Goal: Transaction & Acquisition: Purchase product/service

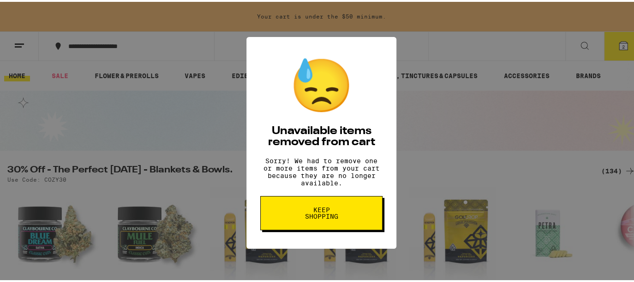
click at [326, 217] on span "Keep Shopping" at bounding box center [322, 211] width 48 height 13
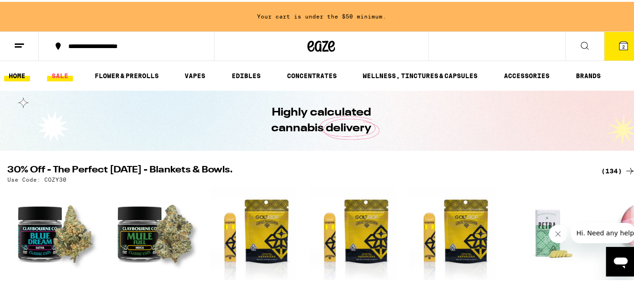
click at [63, 72] on link "SALE" at bounding box center [60, 73] width 26 height 11
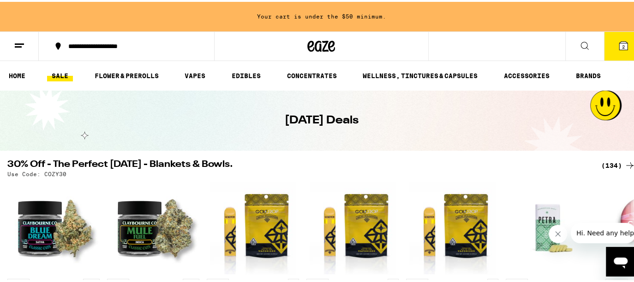
click at [618, 48] on icon at bounding box center [623, 43] width 11 height 11
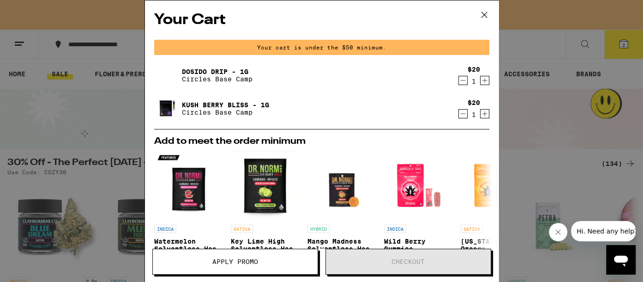
click at [397, 30] on div "Your Cart Your cart is under the $50 minimum. Dosido Drip - 1g Circles Base Cam…" at bounding box center [322, 126] width 354 height 253
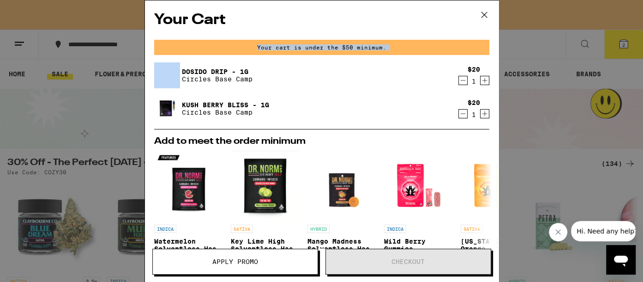
drag, startPoint x: 397, startPoint y: 30, endPoint x: 386, endPoint y: 46, distance: 19.6
click at [386, 46] on div "Your Cart Your cart is under the $50 minimum. Dosido Drip - 1g Circles Base Cam…" at bounding box center [322, 126] width 354 height 253
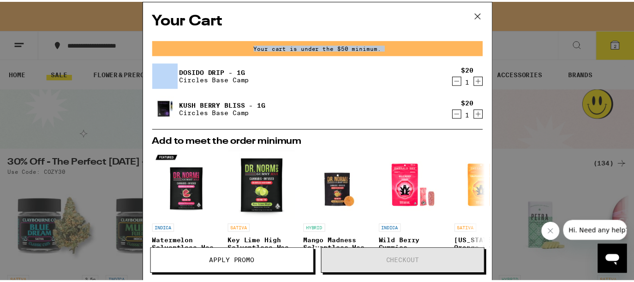
scroll to position [200, 0]
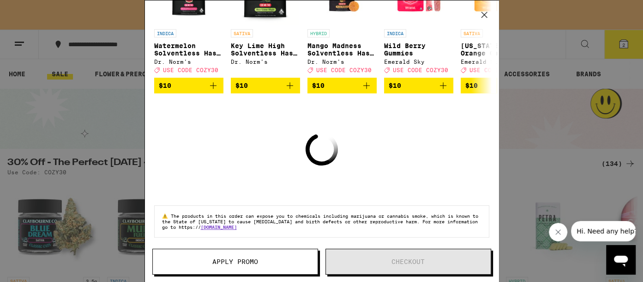
click at [484, 14] on icon at bounding box center [484, 15] width 6 height 6
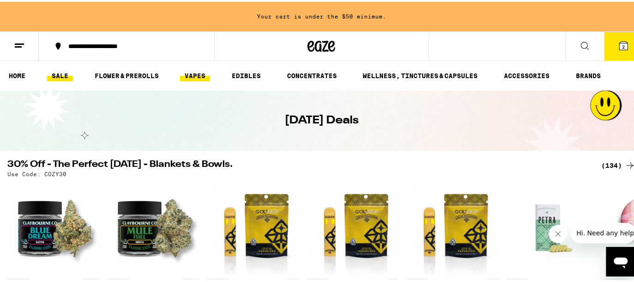
click at [199, 72] on link "VAPES" at bounding box center [195, 73] width 30 height 11
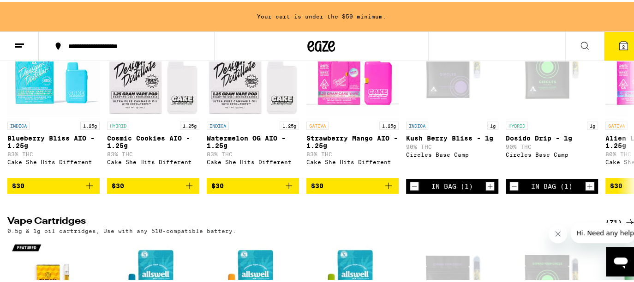
scroll to position [177, 0]
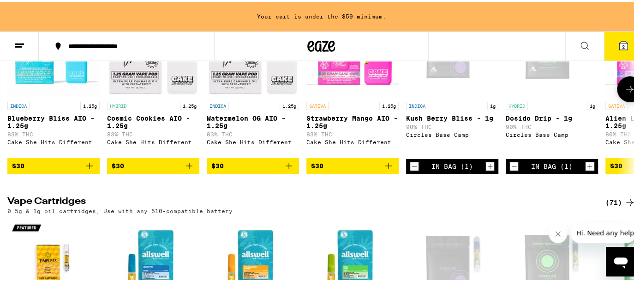
click at [622, 100] on button at bounding box center [630, 87] width 26 height 26
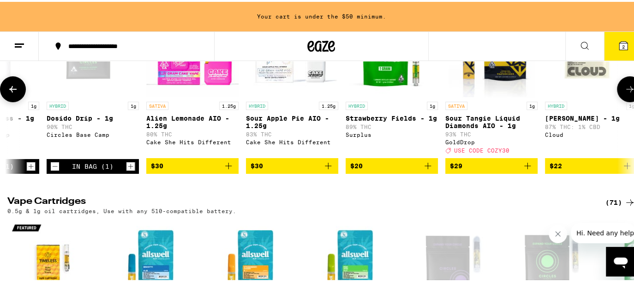
click at [622, 100] on button at bounding box center [630, 87] width 26 height 26
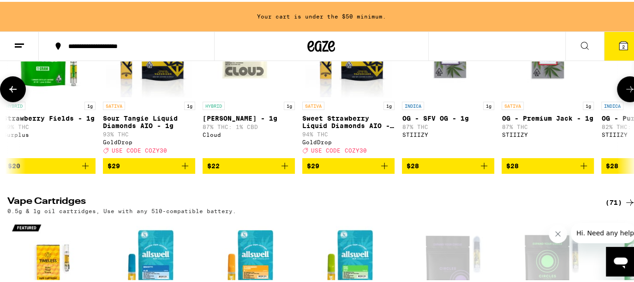
click at [622, 100] on button at bounding box center [630, 87] width 26 height 26
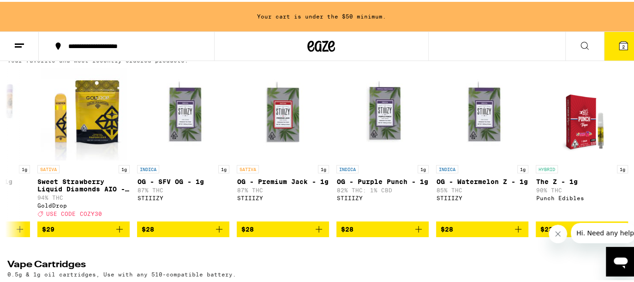
scroll to position [108, 0]
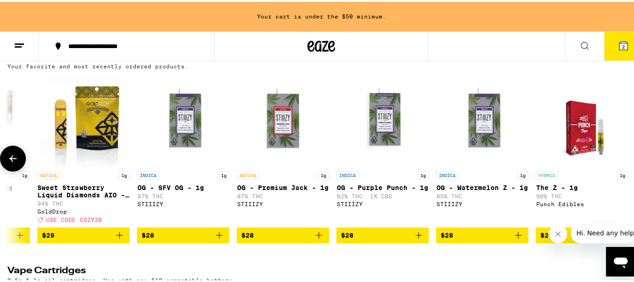
click at [12, 158] on icon at bounding box center [12, 156] width 11 height 11
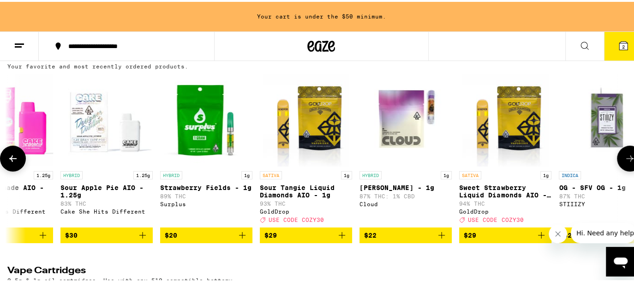
scroll to position [0, 556]
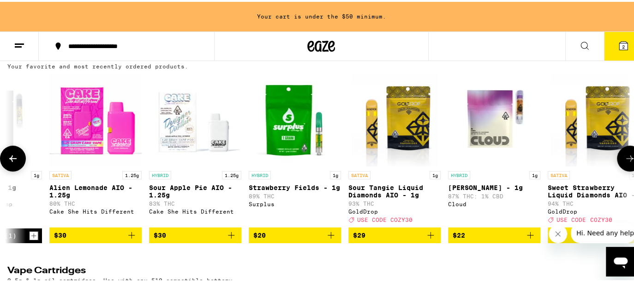
click at [625, 162] on icon at bounding box center [630, 156] width 11 height 11
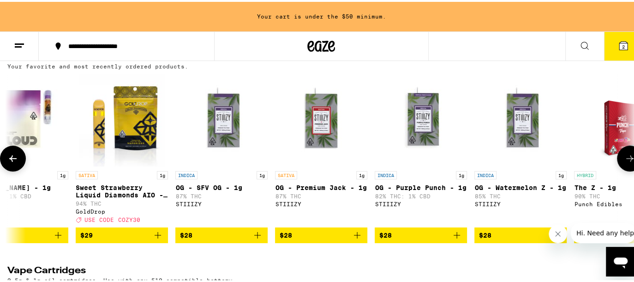
scroll to position [0, 1075]
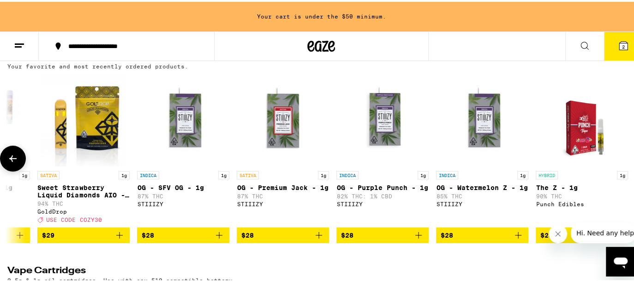
click at [620, 162] on div at bounding box center [630, 157] width 26 height 26
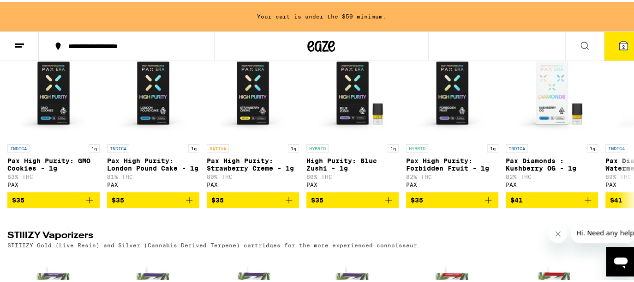
scroll to position [514, 0]
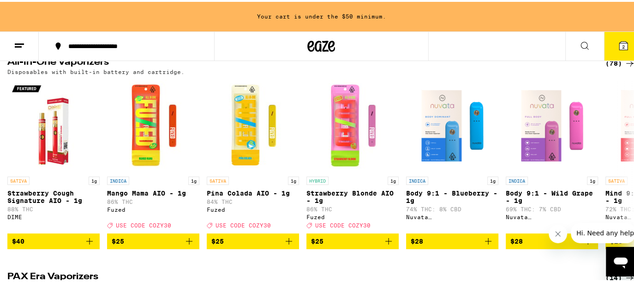
drag, startPoint x: 639, startPoint y: 55, endPoint x: 621, endPoint y: 12, distance: 47.0
click at [621, 12] on div "Your cart is under the $50 minimum." at bounding box center [321, 15] width 643 height 30
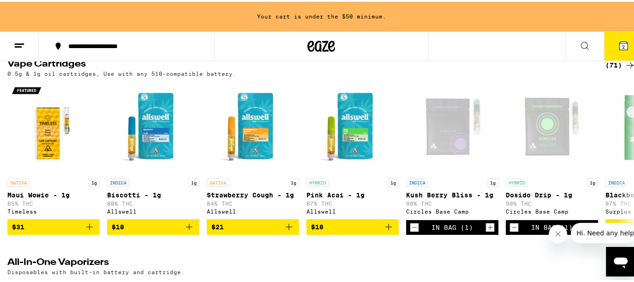
scroll to position [352, 0]
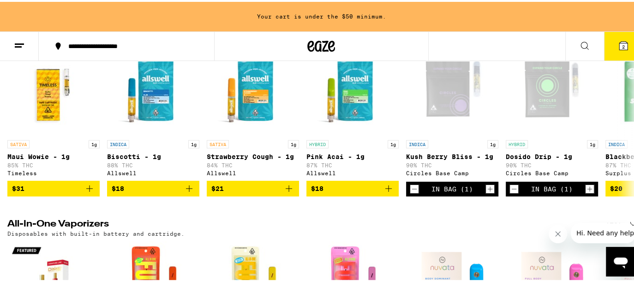
click at [389, 229] on h2 "All-In-One Vaporizers" at bounding box center [298, 222] width 583 height 11
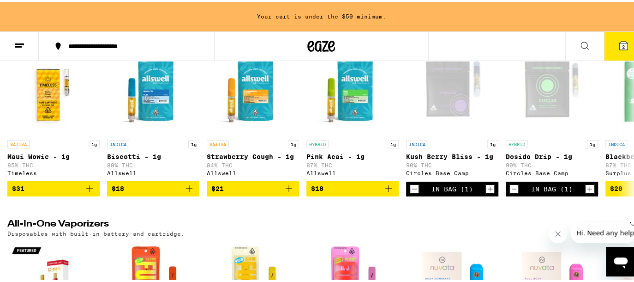
drag, startPoint x: 605, startPoint y: 229, endPoint x: 567, endPoint y: 220, distance: 38.5
click at [571, 223] on html "Hi. Need any help?" at bounding box center [603, 233] width 65 height 20
click at [617, 131] on button at bounding box center [630, 118] width 26 height 26
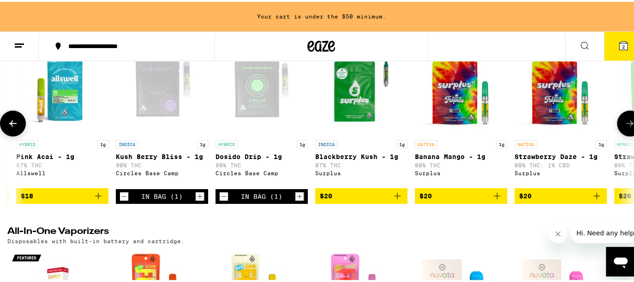
scroll to position [0, 519]
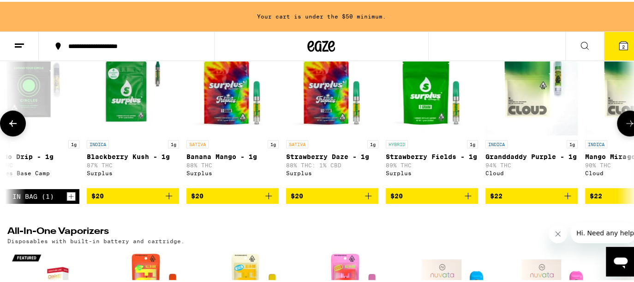
click at [625, 127] on icon at bounding box center [630, 121] width 11 height 11
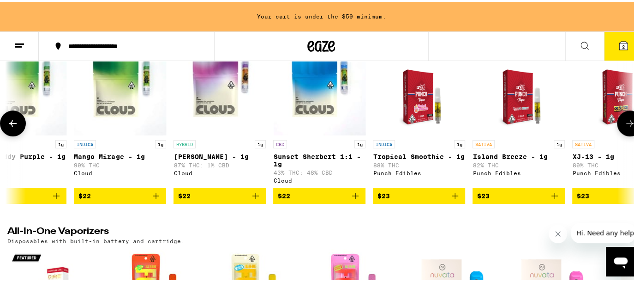
scroll to position [0, 1038]
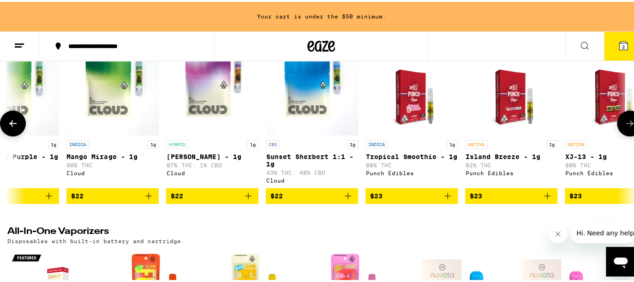
click at [17, 127] on icon at bounding box center [12, 121] width 11 height 11
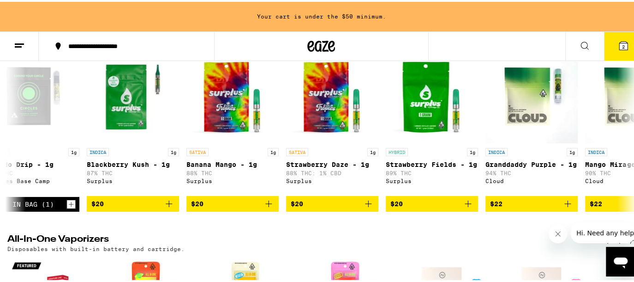
scroll to position [322, 0]
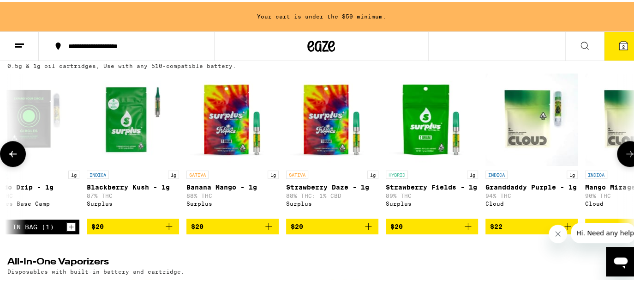
click at [621, 165] on button at bounding box center [630, 152] width 26 height 26
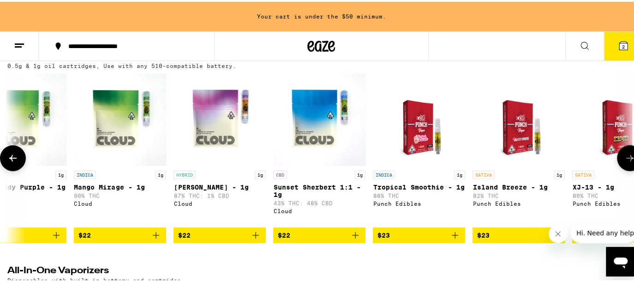
scroll to position [0, 1038]
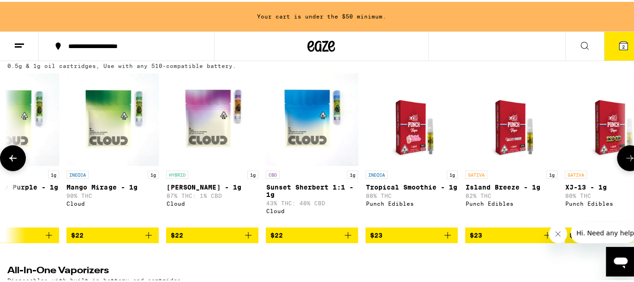
click at [625, 162] on icon at bounding box center [630, 155] width 11 height 11
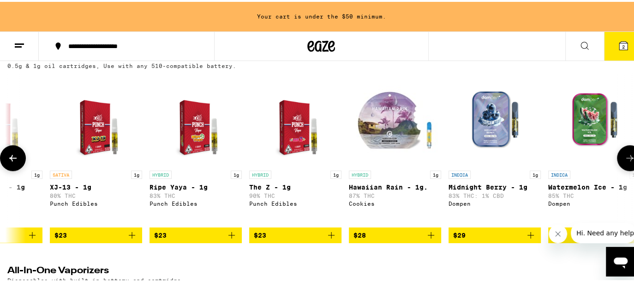
scroll to position [0, 1557]
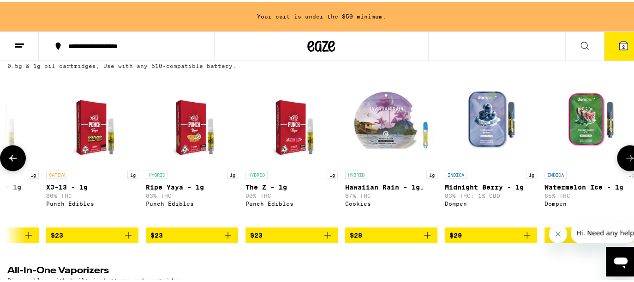
click at [625, 162] on icon at bounding box center [630, 155] width 11 height 11
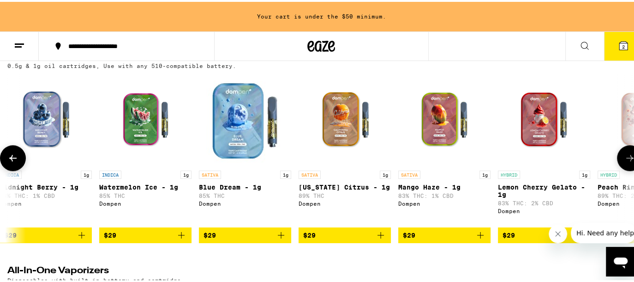
scroll to position [0, 2076]
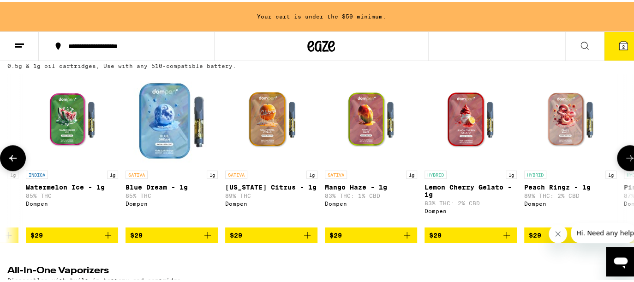
click at [625, 162] on icon at bounding box center [630, 155] width 11 height 11
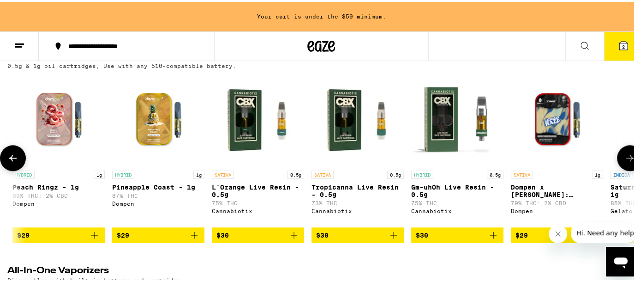
scroll to position [0, 2594]
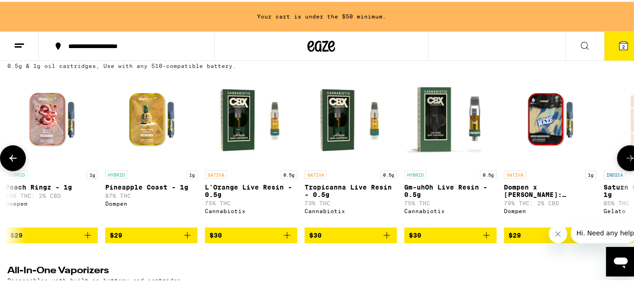
click at [625, 162] on icon at bounding box center [630, 155] width 11 height 11
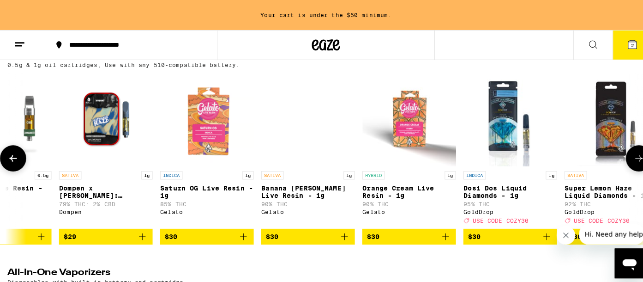
scroll to position [0, 3113]
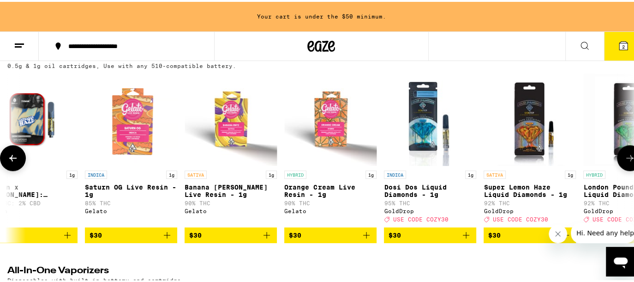
click at [26, 162] on img "Open page for Dompen x Tyson: Haymaker Haze Live Resin Liquid Diamonds - 1g fro…" at bounding box center [31, 118] width 92 height 92
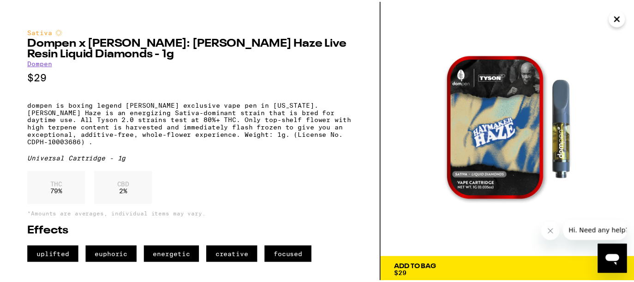
scroll to position [0, 1066]
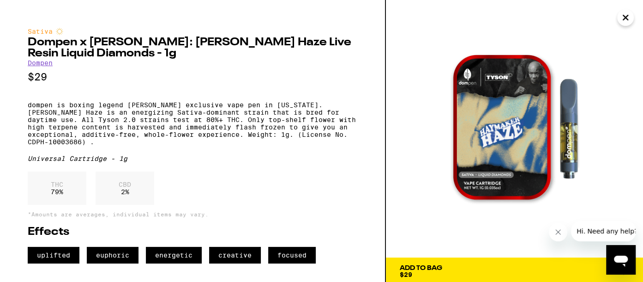
click at [625, 19] on icon "Close" at bounding box center [625, 18] width 11 height 14
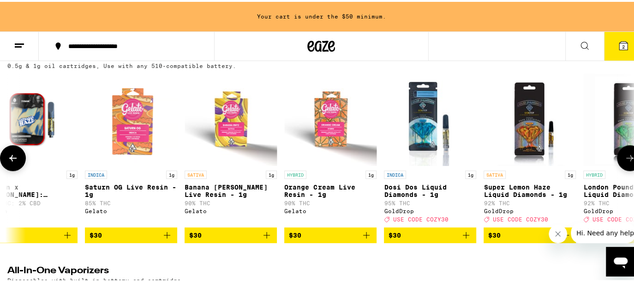
click at [625, 161] on icon at bounding box center [630, 155] width 11 height 11
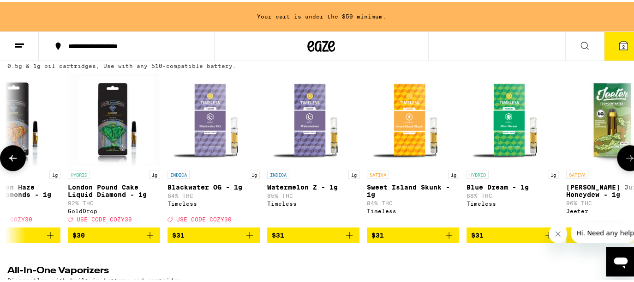
scroll to position [0, 3632]
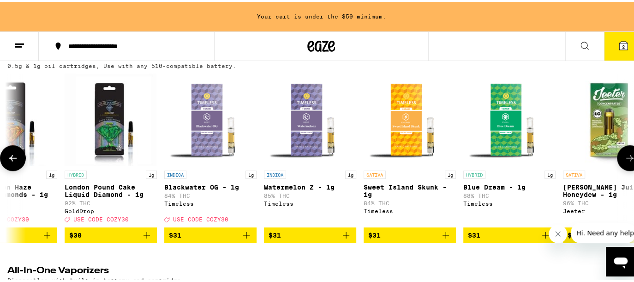
click at [625, 161] on icon at bounding box center [630, 155] width 11 height 11
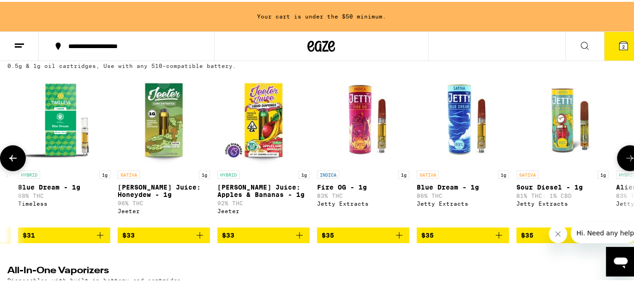
scroll to position [0, 4151]
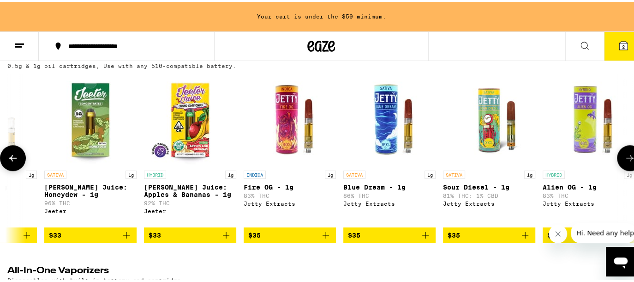
click at [625, 161] on icon at bounding box center [630, 155] width 11 height 11
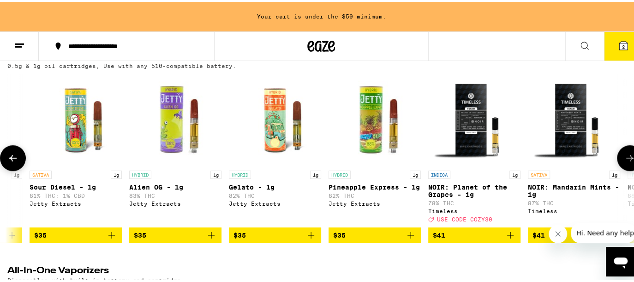
scroll to position [0, 4670]
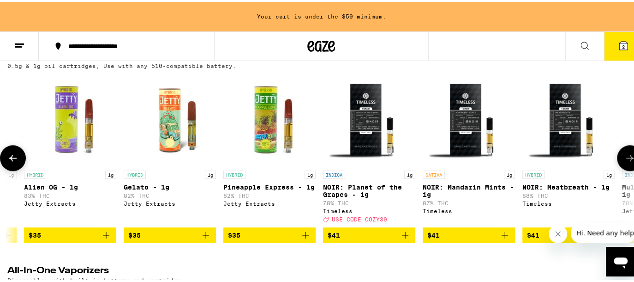
click at [625, 161] on icon at bounding box center [630, 155] width 11 height 11
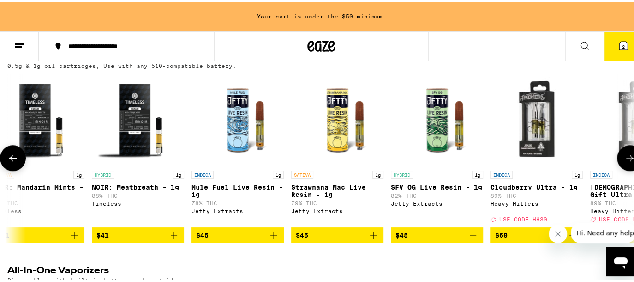
scroll to position [0, 5189]
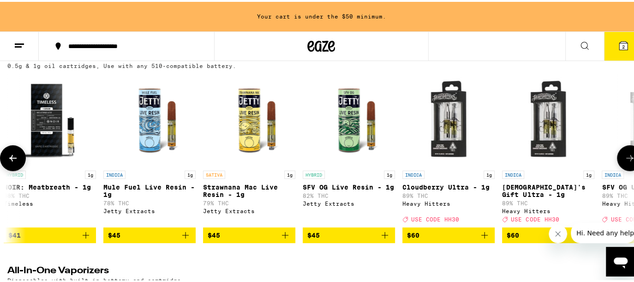
click at [625, 161] on icon at bounding box center [630, 155] width 11 height 11
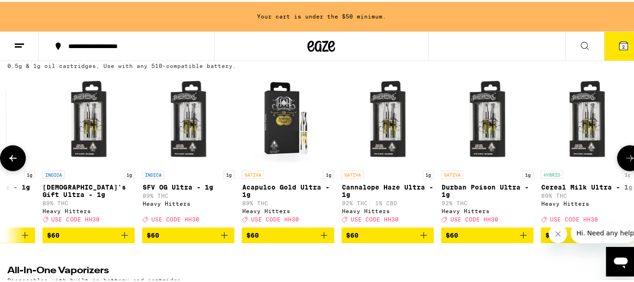
scroll to position [0, 5708]
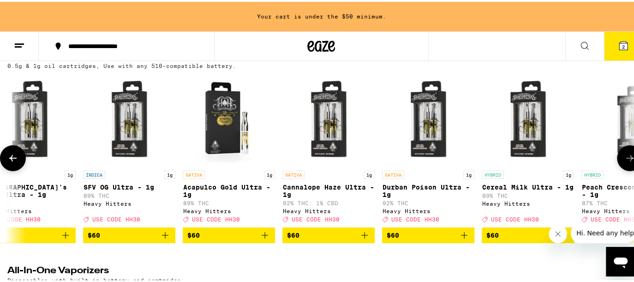
click at [625, 161] on icon at bounding box center [630, 155] width 11 height 11
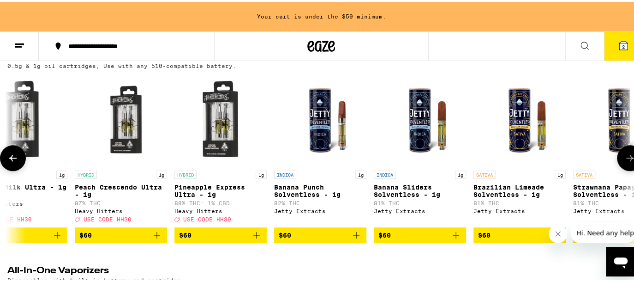
scroll to position [0, 6227]
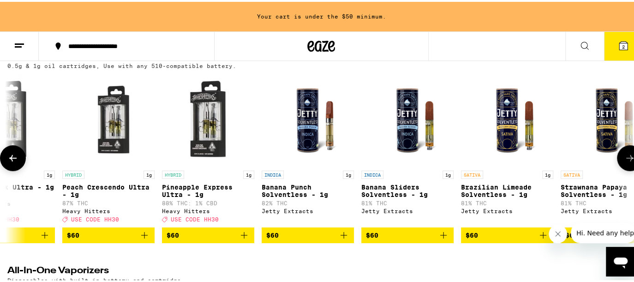
click at [625, 161] on icon at bounding box center [630, 155] width 11 height 11
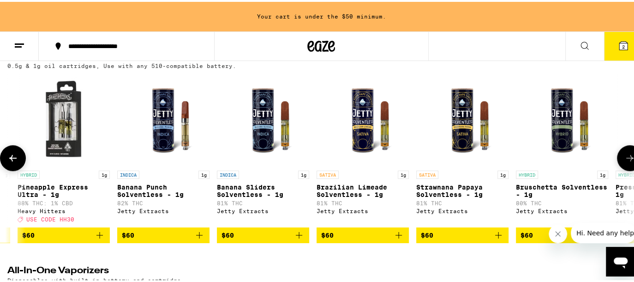
scroll to position [0, 6460]
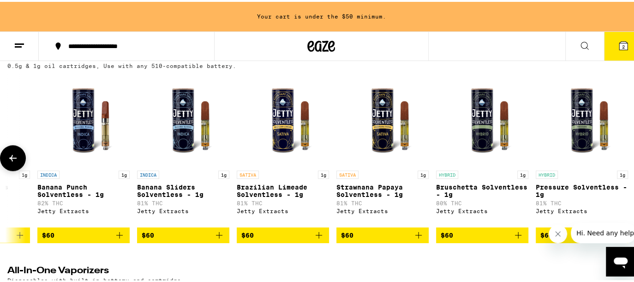
click at [620, 161] on div at bounding box center [630, 156] width 26 height 26
click at [14, 162] on icon at bounding box center [12, 155] width 11 height 11
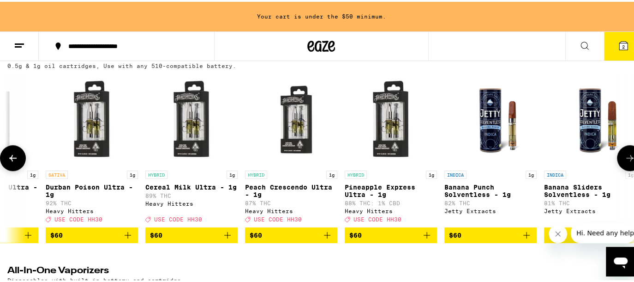
click at [14, 162] on icon at bounding box center [12, 155] width 11 height 11
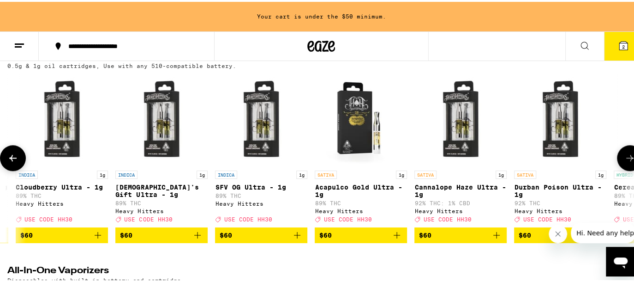
click at [14, 162] on icon at bounding box center [12, 155] width 11 height 11
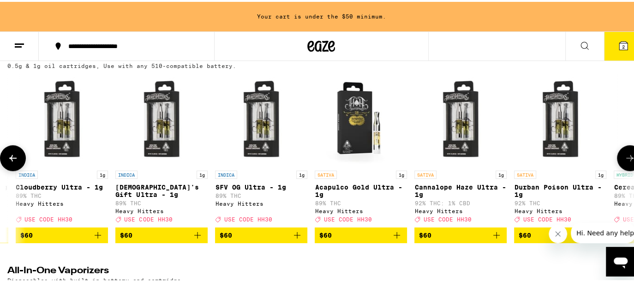
click at [14, 162] on icon at bounding box center [12, 155] width 11 height 11
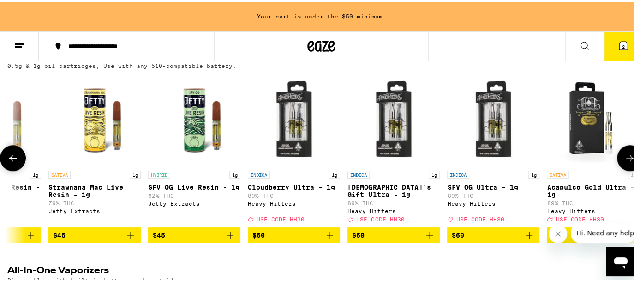
click at [14, 162] on icon at bounding box center [12, 155] width 11 height 11
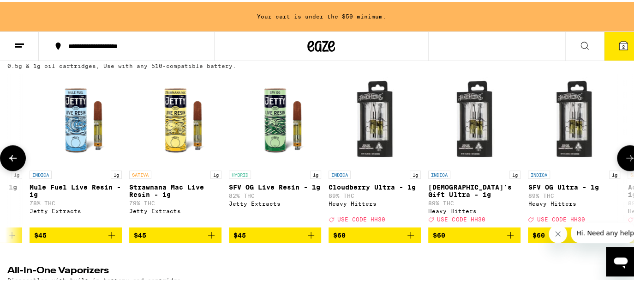
scroll to position [0, 5140]
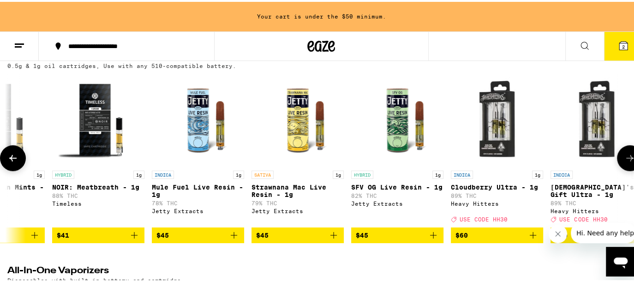
click at [14, 162] on icon at bounding box center [12, 155] width 11 height 11
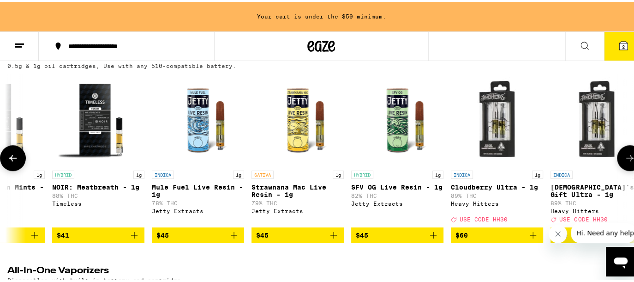
click at [14, 162] on icon at bounding box center [12, 155] width 11 height 11
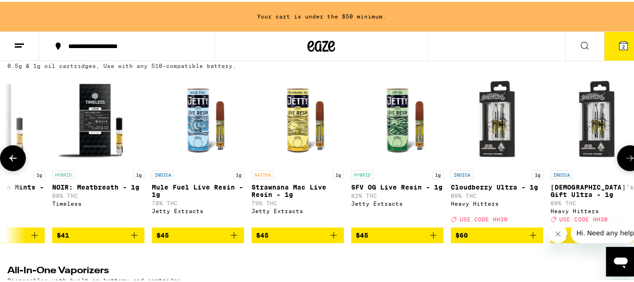
click at [14, 162] on icon at bounding box center [12, 155] width 11 height 11
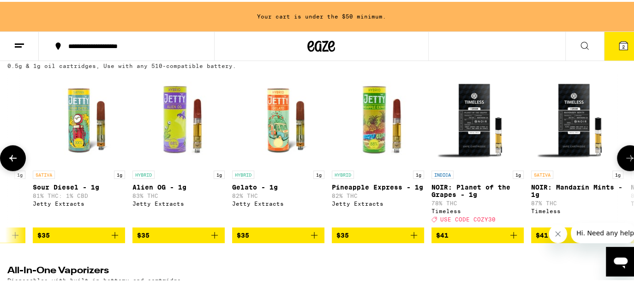
click at [14, 162] on icon at bounding box center [12, 155] width 11 height 11
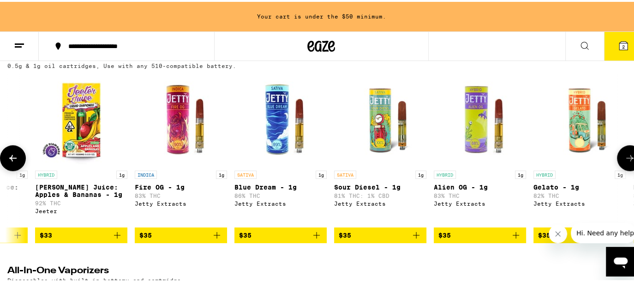
scroll to position [0, 4026]
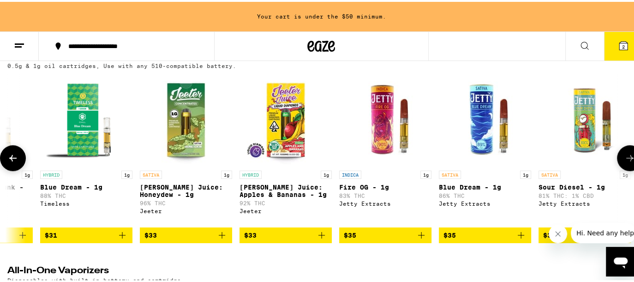
click at [14, 162] on icon at bounding box center [12, 155] width 11 height 11
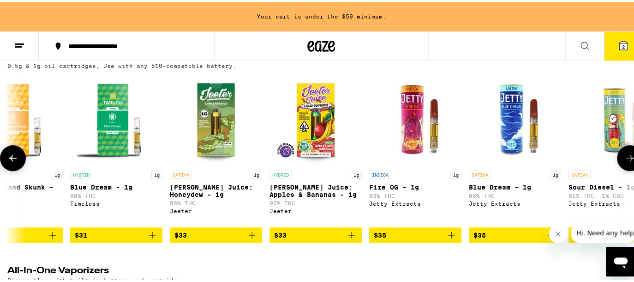
click at [14, 162] on icon at bounding box center [12, 155] width 11 height 11
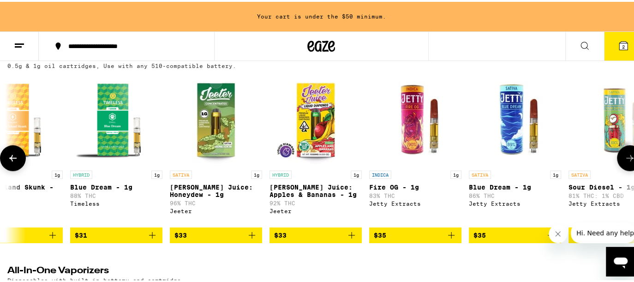
click at [14, 162] on icon at bounding box center [12, 155] width 11 height 11
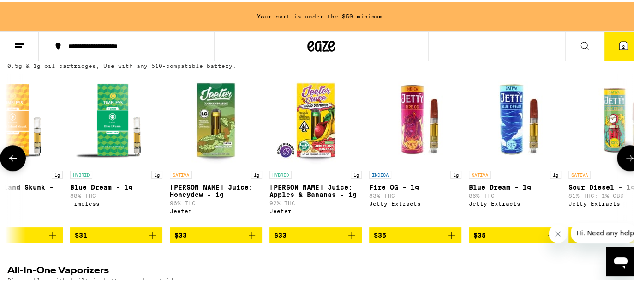
scroll to position [0, 2477]
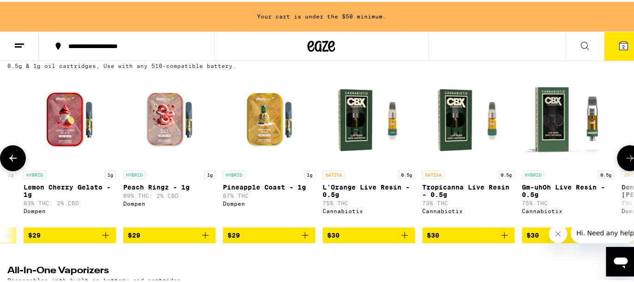
click at [14, 162] on icon at bounding box center [12, 155] width 11 height 11
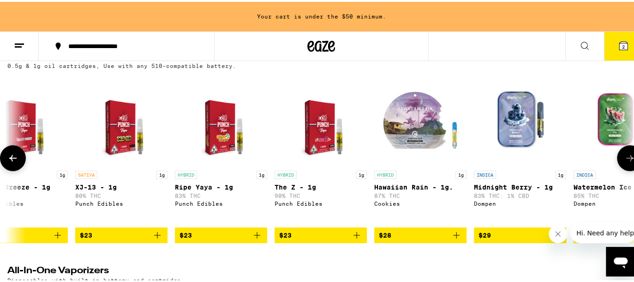
click at [14, 162] on icon at bounding box center [12, 155] width 11 height 11
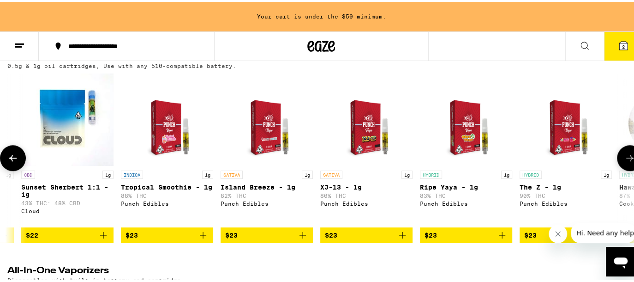
scroll to position [0, 1009]
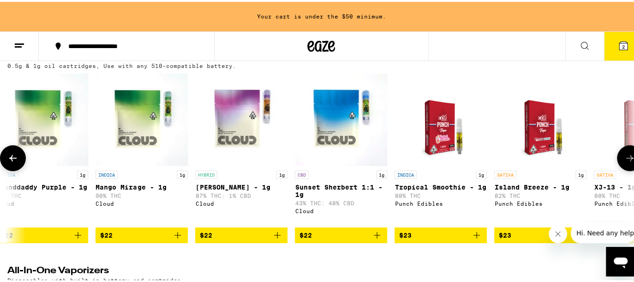
click at [14, 162] on icon at bounding box center [12, 155] width 11 height 11
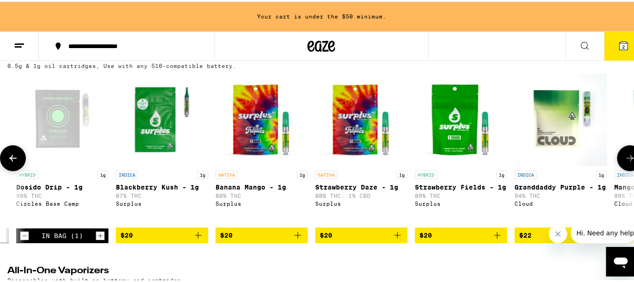
click at [14, 162] on icon at bounding box center [12, 155] width 11 height 11
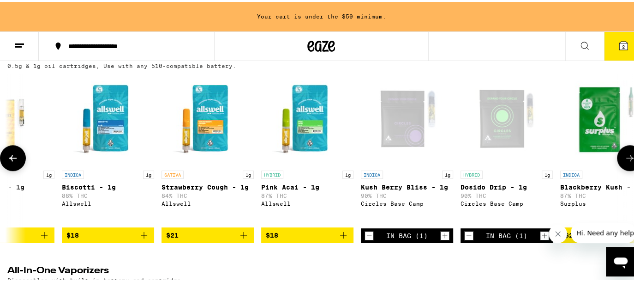
scroll to position [0, 0]
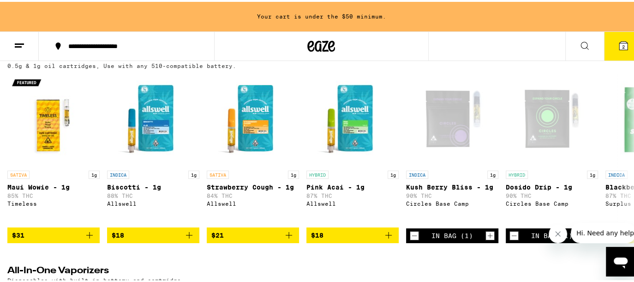
click at [560, 233] on icon "Close message from company" at bounding box center [557, 233] width 7 height 7
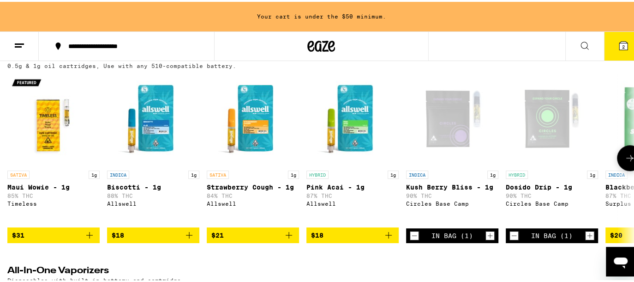
click at [625, 162] on icon at bounding box center [630, 155] width 11 height 11
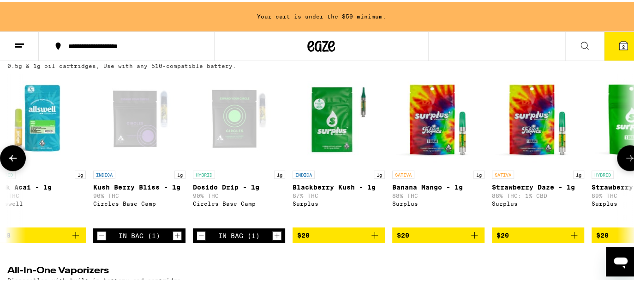
click at [625, 162] on icon at bounding box center [630, 155] width 11 height 11
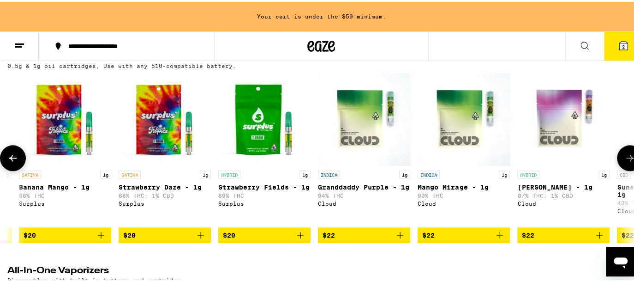
scroll to position [0, 875]
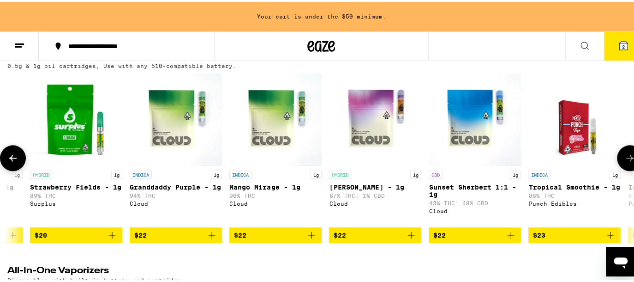
click at [12, 159] on icon at bounding box center [12, 156] width 7 height 6
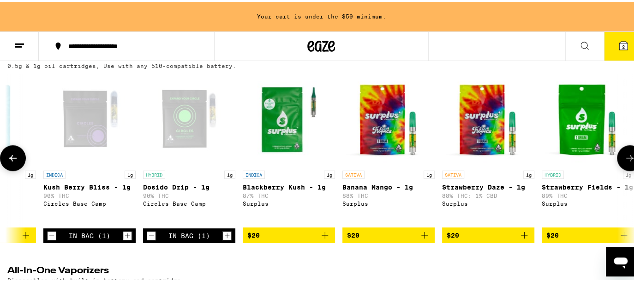
scroll to position [0, 356]
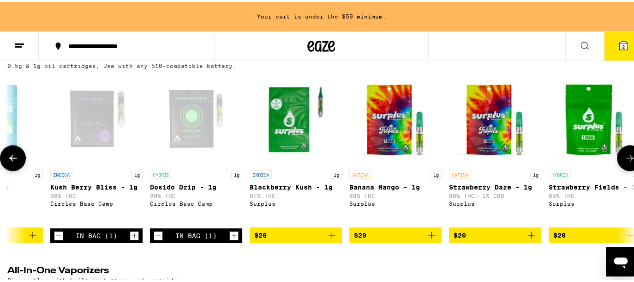
click at [626, 159] on button at bounding box center [630, 156] width 26 height 26
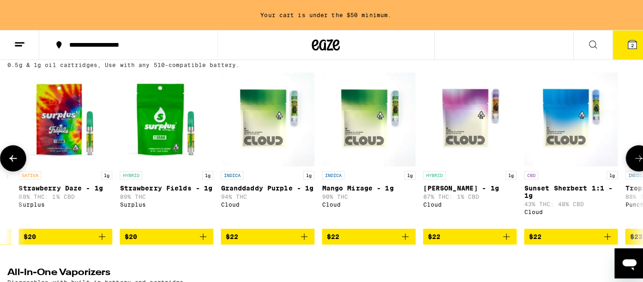
scroll to position [0, 875]
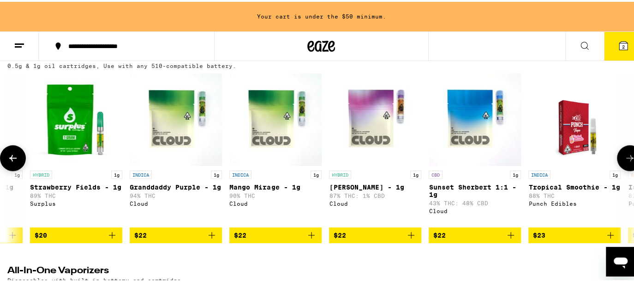
click at [312, 239] on icon "Add to bag" at bounding box center [311, 233] width 11 height 11
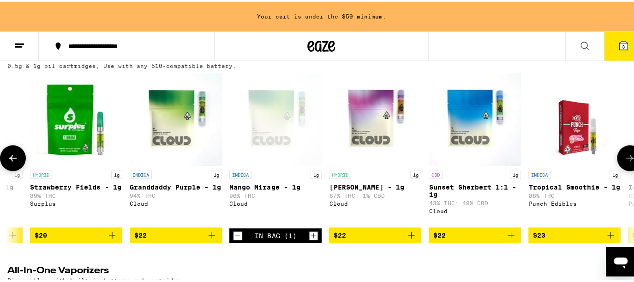
click at [209, 239] on icon "Add to bag" at bounding box center [211, 233] width 11 height 11
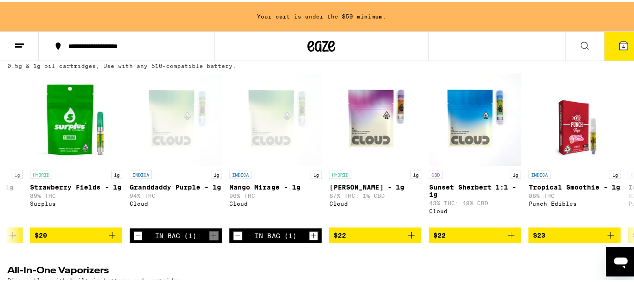
click at [618, 39] on icon at bounding box center [623, 43] width 11 height 11
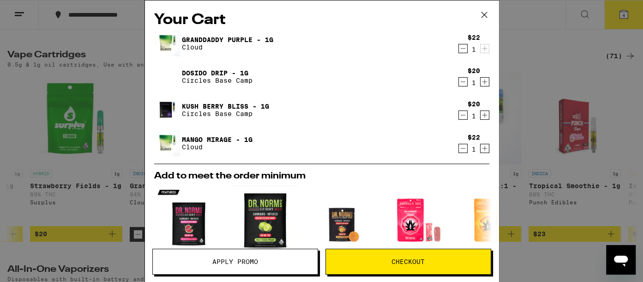
scroll to position [209, 0]
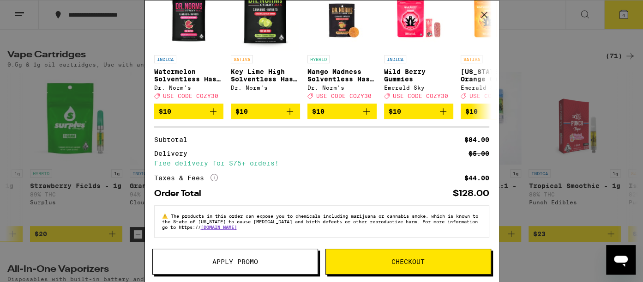
click at [485, 14] on icon at bounding box center [484, 15] width 14 height 14
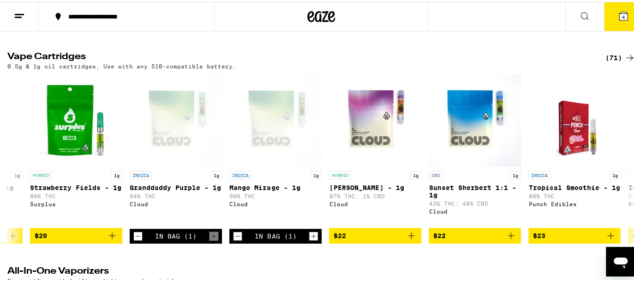
click at [622, 13] on span "4" at bounding box center [623, 15] width 3 height 6
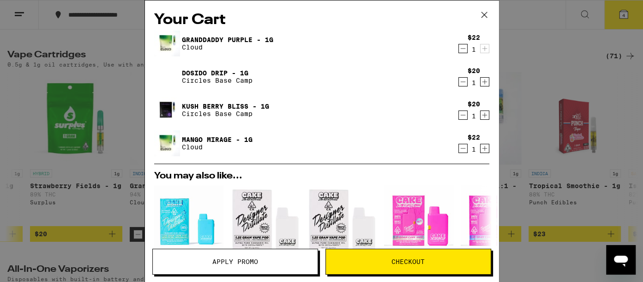
click at [246, 38] on link "Granddaddy Purple - 1g" at bounding box center [227, 39] width 91 height 7
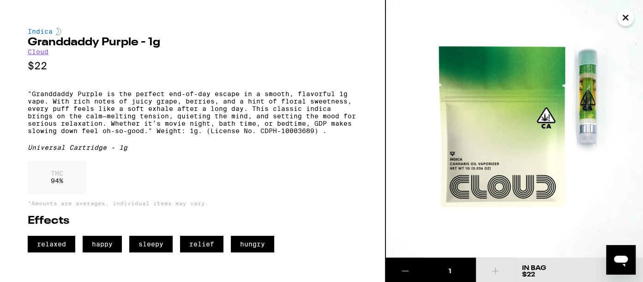
click at [628, 15] on icon "Close" at bounding box center [625, 17] width 5 height 5
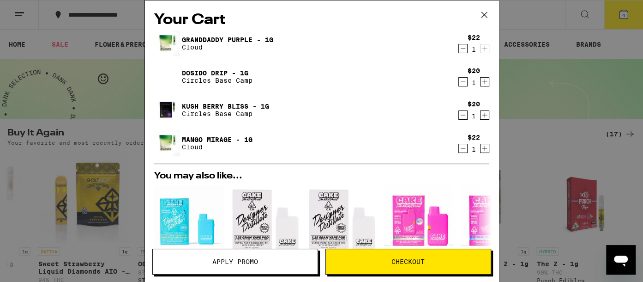
click at [201, 140] on link "Mango Mirage - 1g" at bounding box center [217, 139] width 71 height 7
click at [220, 69] on link "Dosido Drip - 1g" at bounding box center [217, 72] width 71 height 7
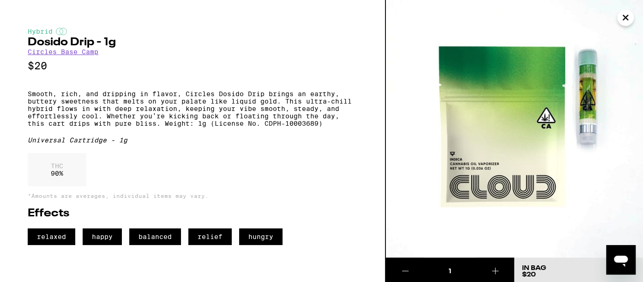
click at [220, 68] on p "$20" at bounding box center [193, 66] width 330 height 12
click at [626, 12] on icon "Close" at bounding box center [625, 18] width 11 height 14
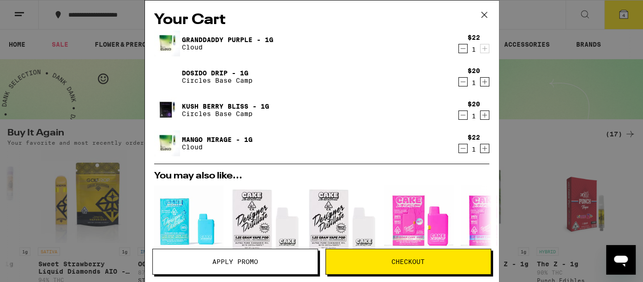
click at [626, 12] on div "Your Cart Granddaddy Purple - 1g Cloud $22 1 Dosido Drip - 1g Circles Base Camp…" at bounding box center [321, 141] width 643 height 282
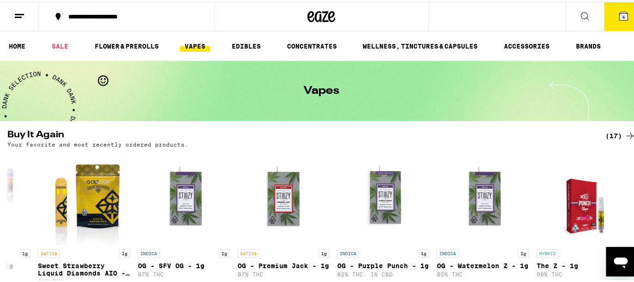
click at [620, 15] on icon at bounding box center [624, 14] width 8 height 8
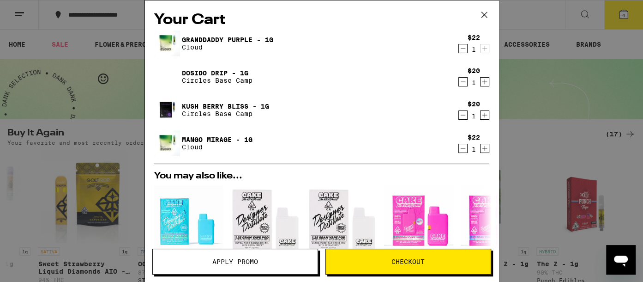
click at [276, 258] on span "Apply Promo" at bounding box center [235, 261] width 165 height 6
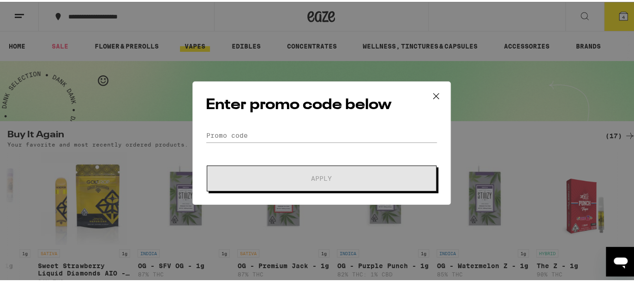
click at [432, 96] on icon at bounding box center [436, 94] width 14 height 14
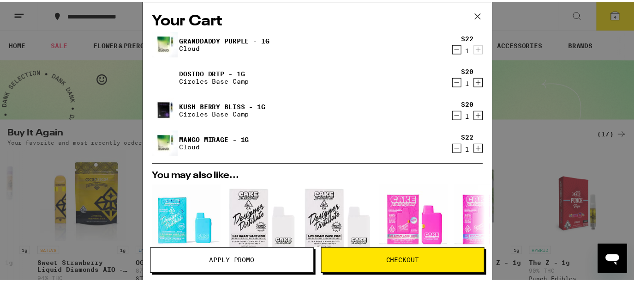
scroll to position [200, 0]
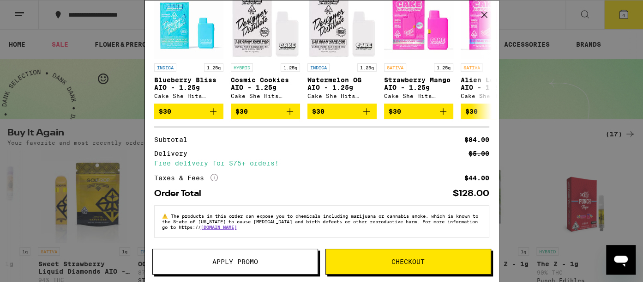
click at [439, 258] on button "Checkout" at bounding box center [408, 261] width 166 height 26
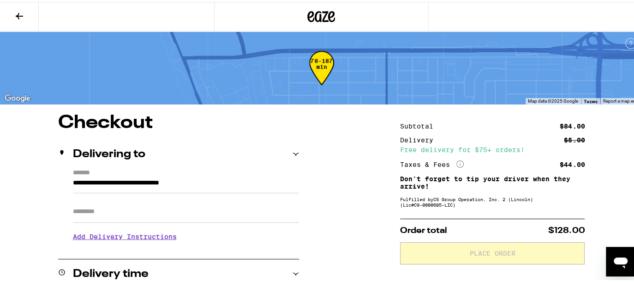
click at [11, 8] on button at bounding box center [19, 14] width 39 height 29
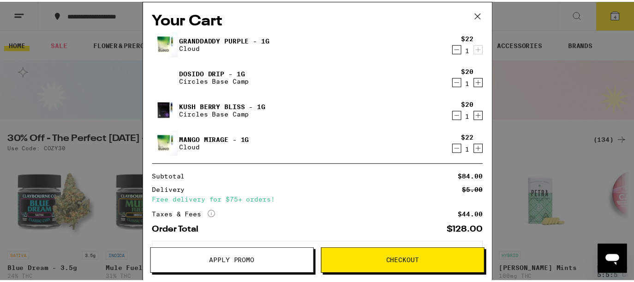
scroll to position [38, 0]
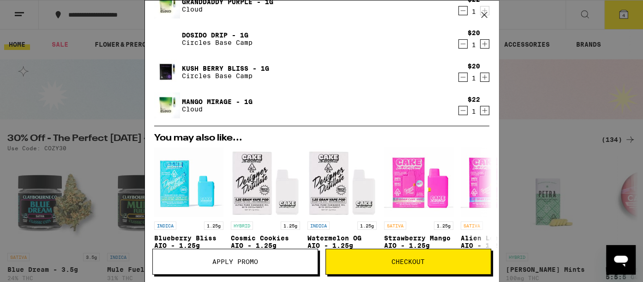
click at [525, 117] on div "Your Cart Granddaddy Purple - 1g Cloud $22 1 Dosido Drip - 1g Circles Base Camp…" at bounding box center [321, 141] width 643 height 282
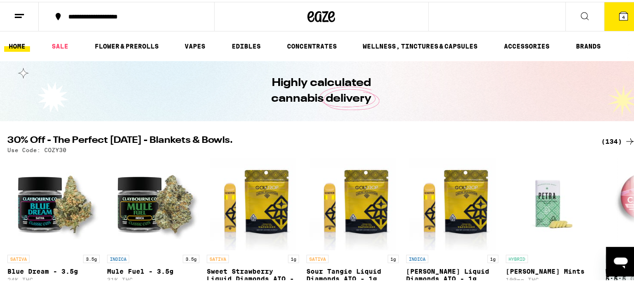
click at [579, 11] on icon at bounding box center [584, 14] width 11 height 11
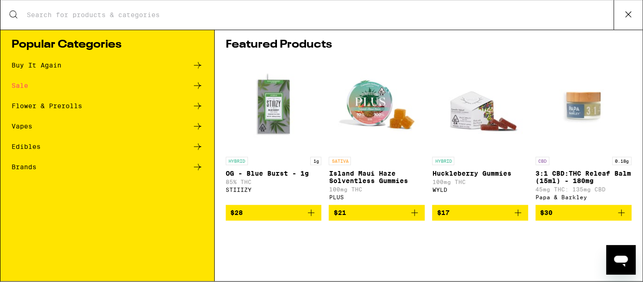
click at [197, 82] on icon at bounding box center [197, 85] width 11 height 11
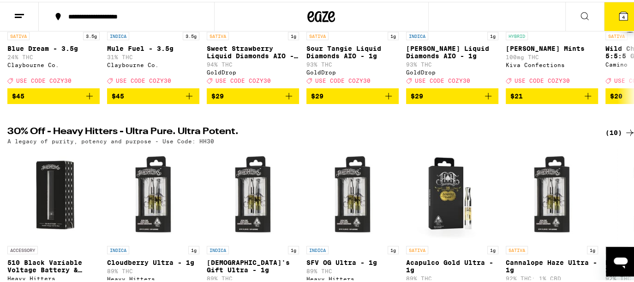
scroll to position [246, 0]
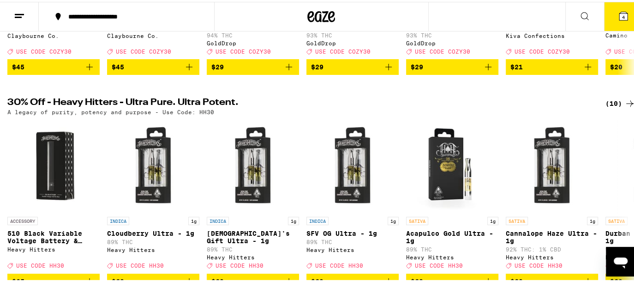
click at [292, 71] on icon "Add to bag" at bounding box center [288, 65] width 11 height 11
click at [383, 71] on icon "Add to bag" at bounding box center [388, 65] width 11 height 11
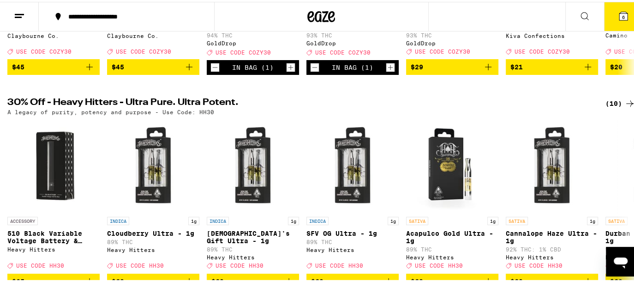
click at [487, 67] on icon "Add to bag" at bounding box center [488, 65] width 11 height 11
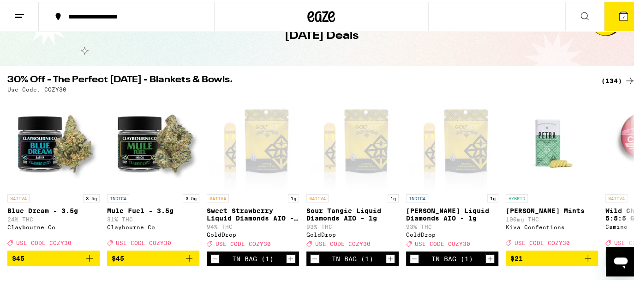
scroll to position [61, 0]
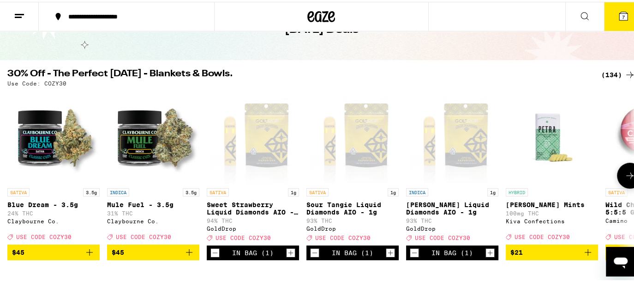
click at [625, 176] on icon at bounding box center [630, 173] width 11 height 11
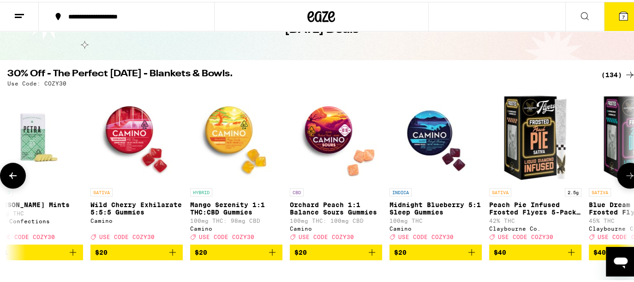
scroll to position [0, 519]
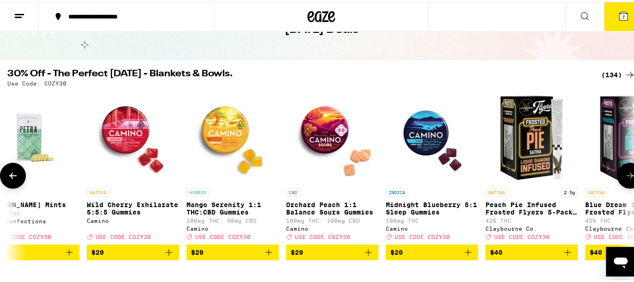
click at [625, 176] on icon at bounding box center [630, 173] width 11 height 11
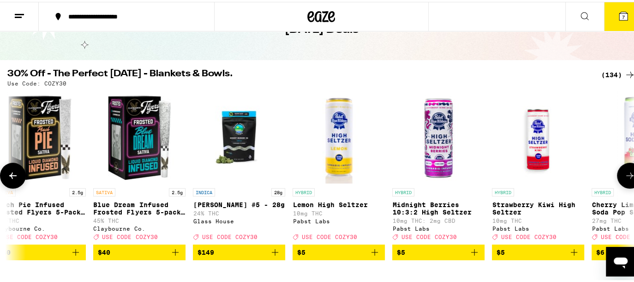
scroll to position [0, 1038]
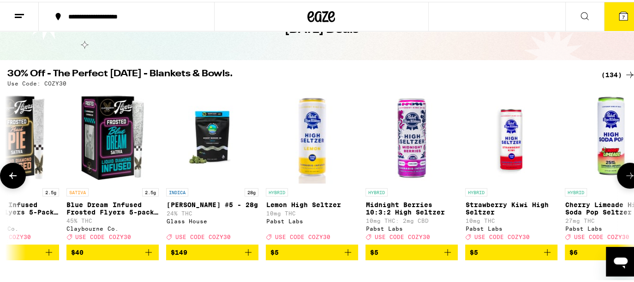
click at [625, 176] on icon at bounding box center [630, 173] width 11 height 11
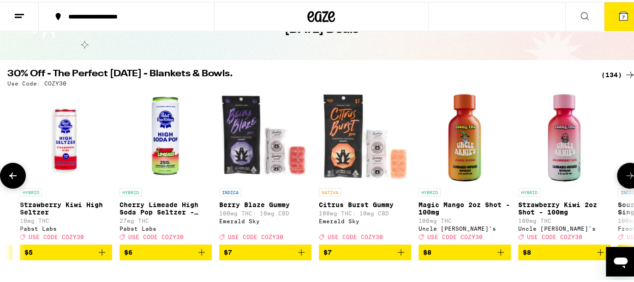
scroll to position [0, 1557]
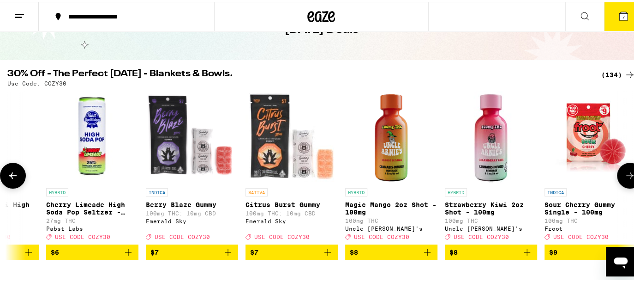
click at [625, 176] on icon at bounding box center [630, 173] width 11 height 11
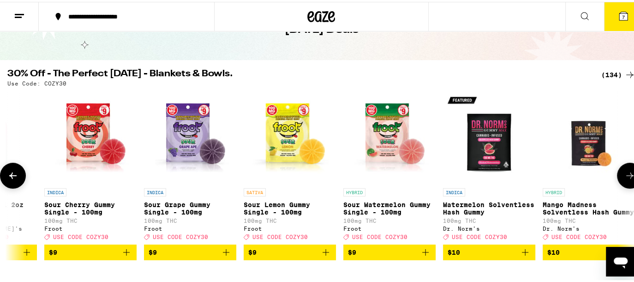
scroll to position [0, 2076]
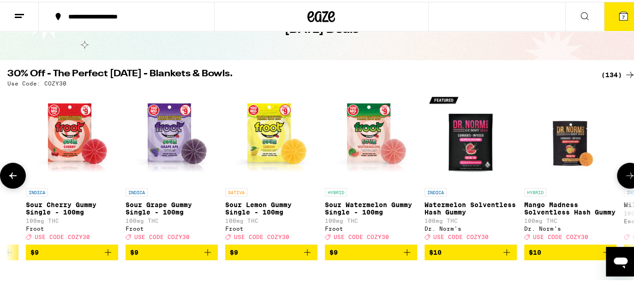
click at [8, 175] on icon at bounding box center [12, 173] width 11 height 11
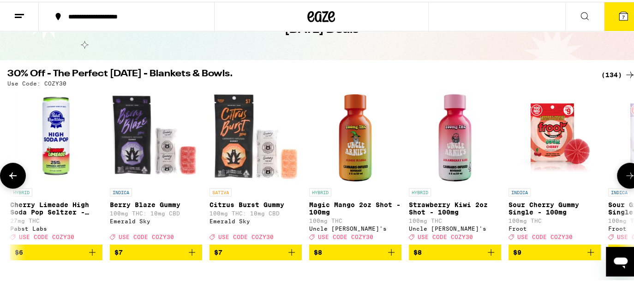
scroll to position [0, 1557]
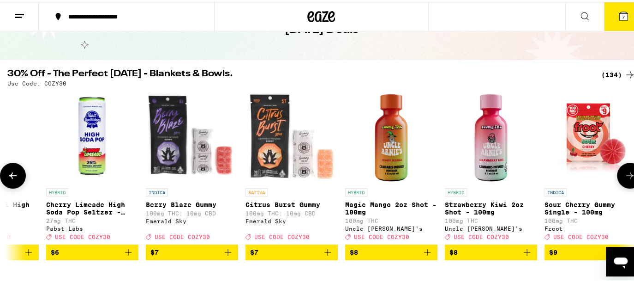
click at [227, 252] on icon "Add to bag" at bounding box center [228, 250] width 11 height 11
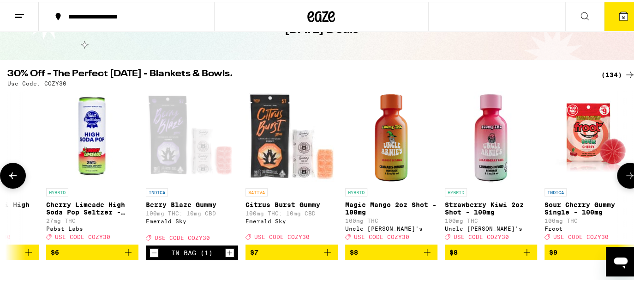
click at [329, 253] on icon "Add to bag" at bounding box center [327, 250] width 11 height 11
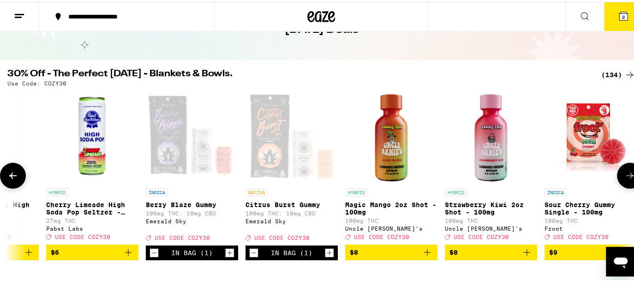
click at [625, 173] on icon at bounding box center [630, 173] width 11 height 11
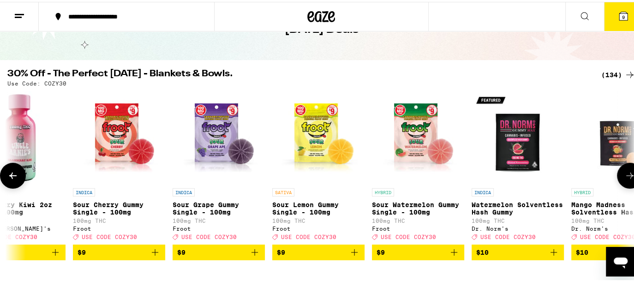
scroll to position [0, 2076]
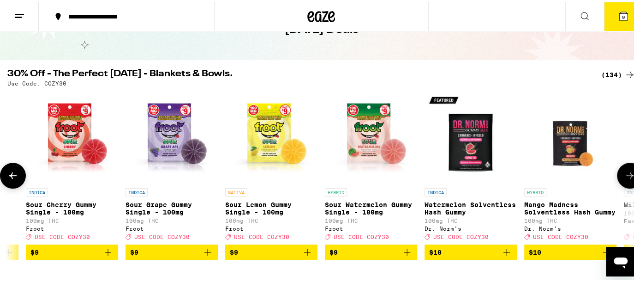
click at [625, 173] on icon at bounding box center [630, 173] width 11 height 11
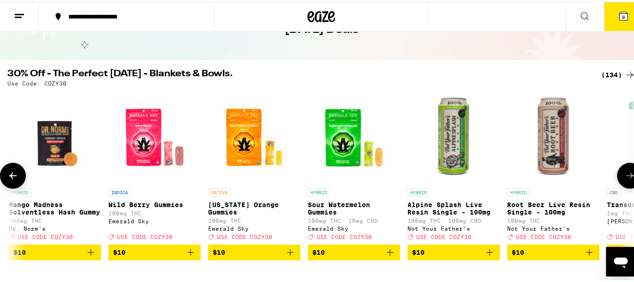
scroll to position [0, 2594]
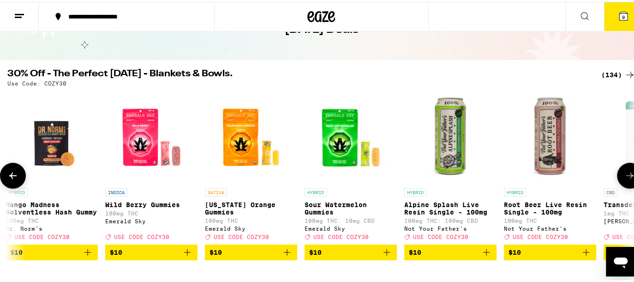
click at [625, 173] on icon at bounding box center [630, 173] width 11 height 11
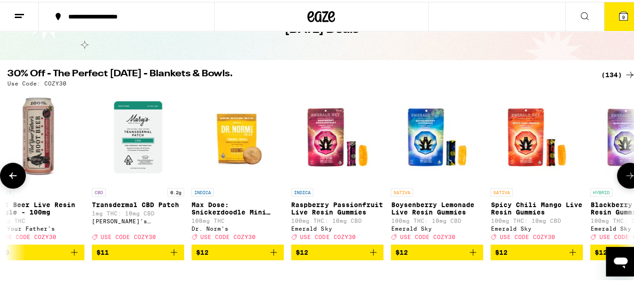
scroll to position [0, 3113]
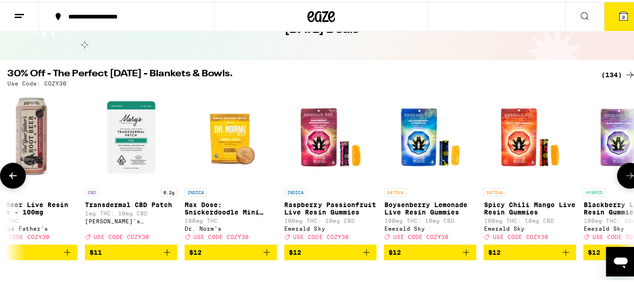
click at [625, 173] on icon at bounding box center [630, 173] width 11 height 11
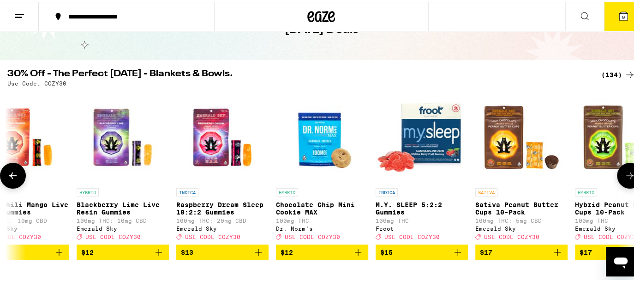
scroll to position [0, 3632]
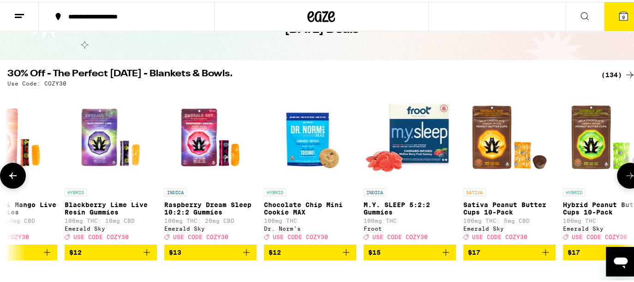
click at [625, 173] on icon at bounding box center [630, 173] width 11 height 11
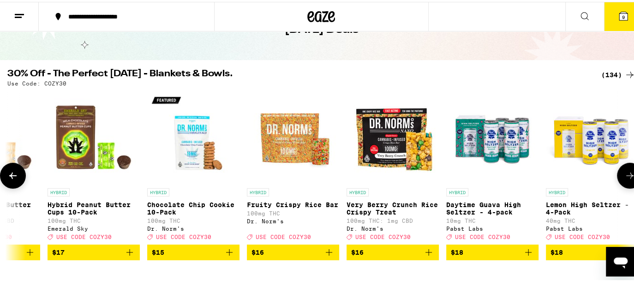
scroll to position [0, 4151]
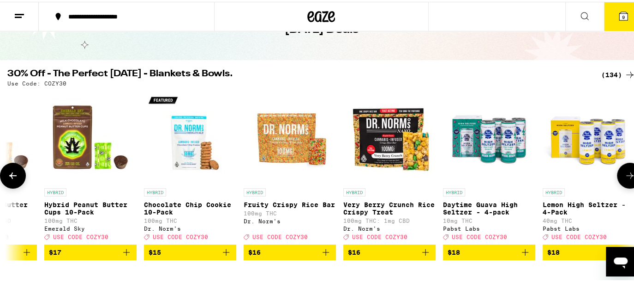
click at [625, 173] on icon at bounding box center [630, 173] width 11 height 11
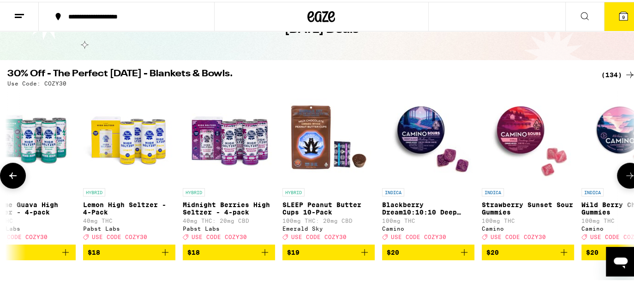
scroll to position [0, 4670]
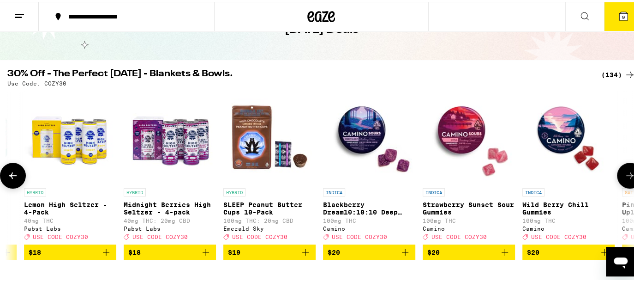
click at [625, 173] on icon at bounding box center [630, 173] width 11 height 11
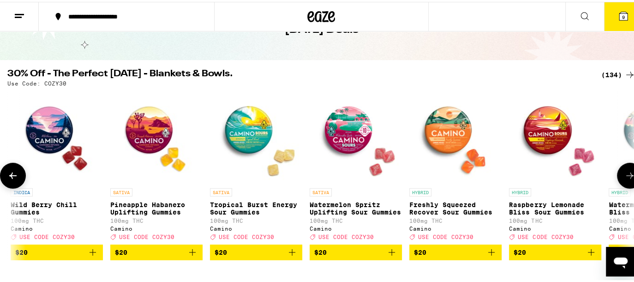
scroll to position [0, 5189]
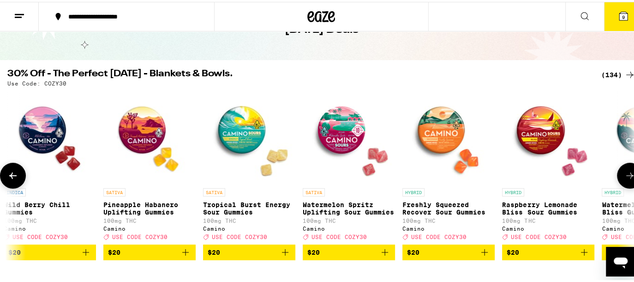
click at [625, 174] on icon at bounding box center [630, 173] width 11 height 11
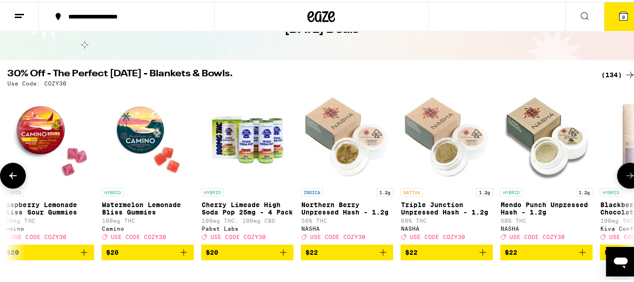
scroll to position [0, 5708]
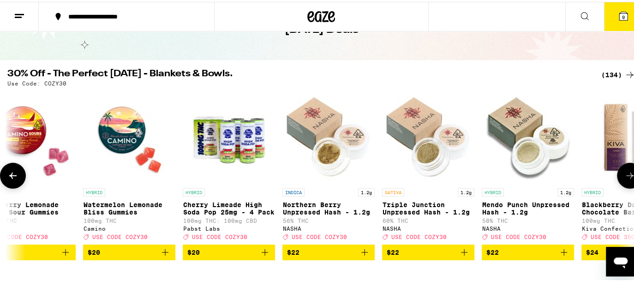
click at [625, 174] on icon at bounding box center [630, 173] width 11 height 11
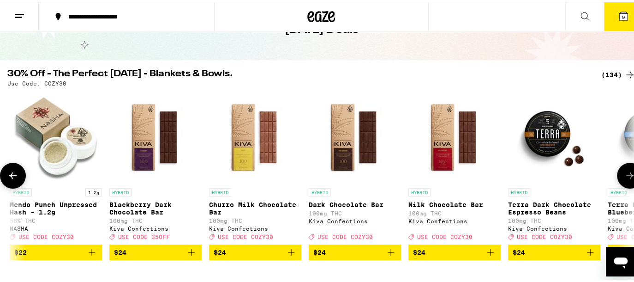
scroll to position [0, 6227]
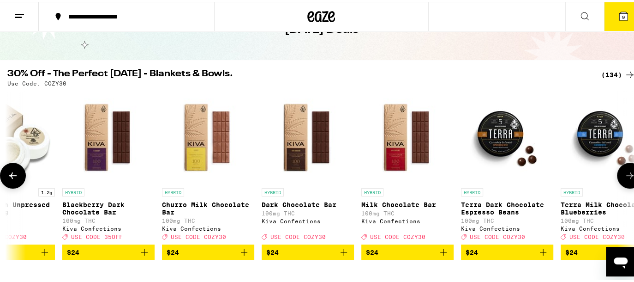
click at [625, 174] on icon at bounding box center [630, 173] width 11 height 11
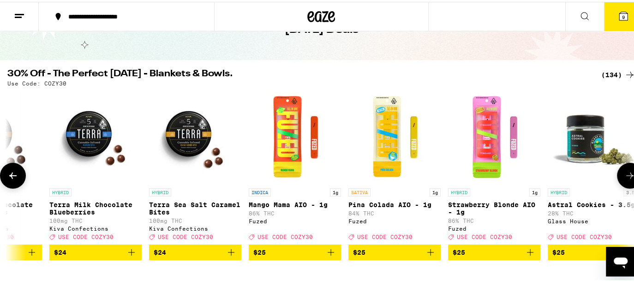
scroll to position [0, 6746]
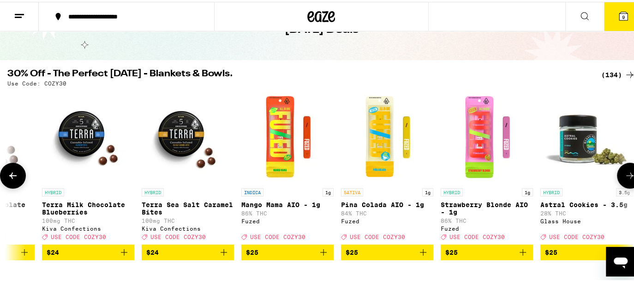
click at [619, 171] on button at bounding box center [630, 174] width 26 height 26
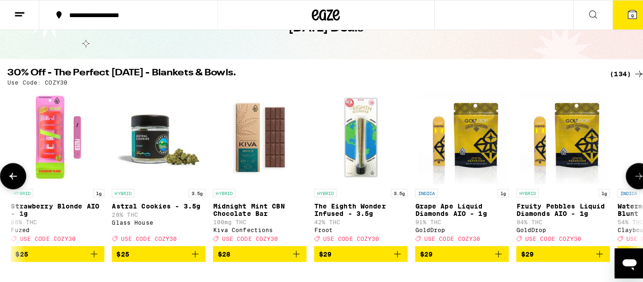
scroll to position [0, 7265]
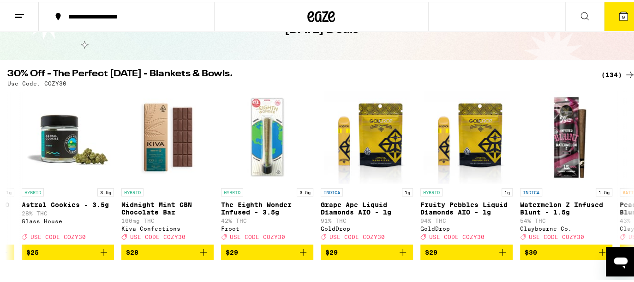
click at [618, 19] on icon at bounding box center [623, 14] width 11 height 11
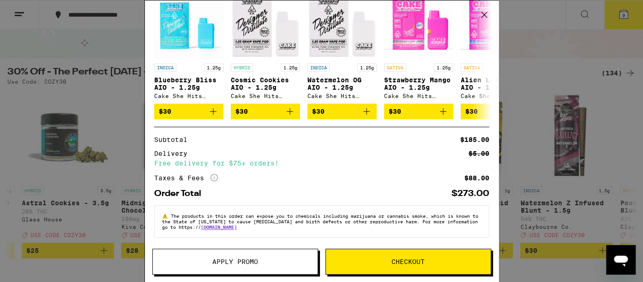
scroll to position [144, 0]
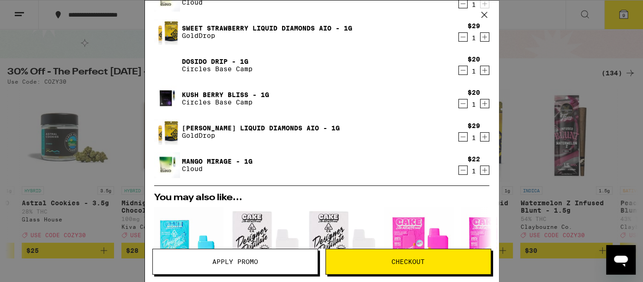
click at [459, 134] on icon "Decrement" at bounding box center [463, 136] width 8 height 11
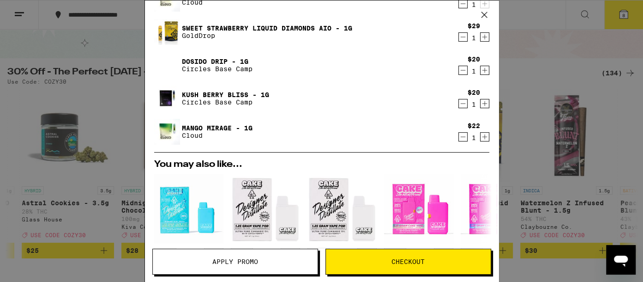
click at [212, 58] on link "Dosido Drip - 1g" at bounding box center [217, 61] width 71 height 7
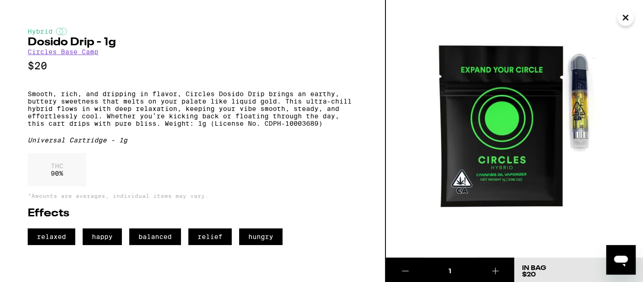
click at [64, 51] on link "Circles Base Camp" at bounding box center [63, 51] width 71 height 7
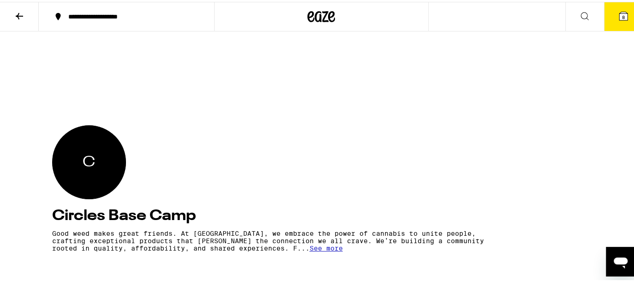
click at [24, 11] on icon at bounding box center [19, 14] width 11 height 11
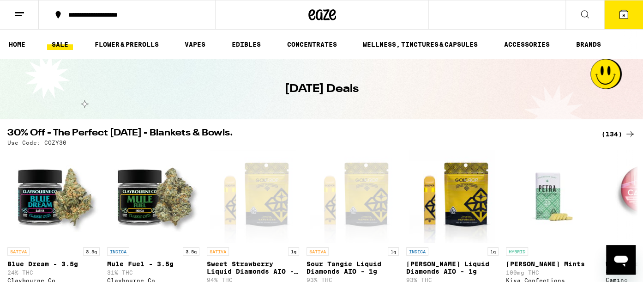
scroll to position [61, 0]
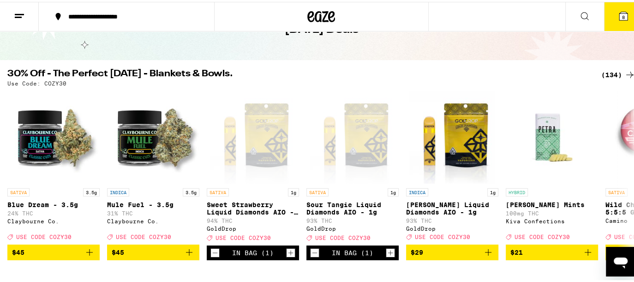
click at [622, 14] on span "8" at bounding box center [623, 15] width 3 height 6
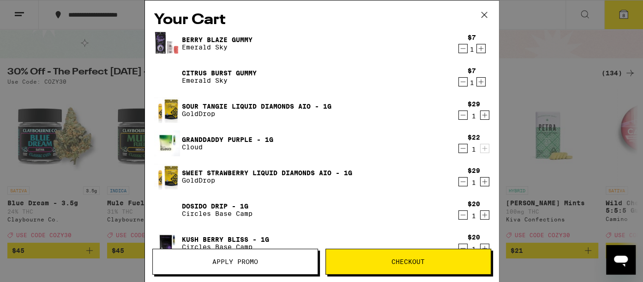
click at [459, 113] on icon "Decrement" at bounding box center [463, 114] width 8 height 11
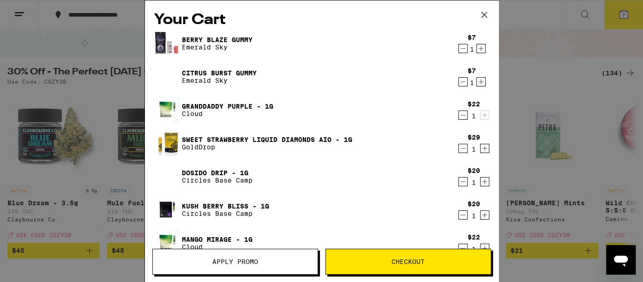
drag, startPoint x: 454, startPoint y: 113, endPoint x: 453, endPoint y: 146, distance: 33.3
click at [453, 146] on div "[PERSON_NAME] Blaze Gummy Emerald Sky $7 1 Citrus Burst Gummy Emerald Sky $7 1 …" at bounding box center [321, 146] width 335 height 233
click at [429, 162] on div "[PERSON_NAME] Blaze Gummy Emerald Sky $7 1 Citrus Burst Gummy Emerald Sky $7 1 …" at bounding box center [321, 146] width 335 height 233
click at [459, 150] on icon "Decrement" at bounding box center [463, 148] width 8 height 11
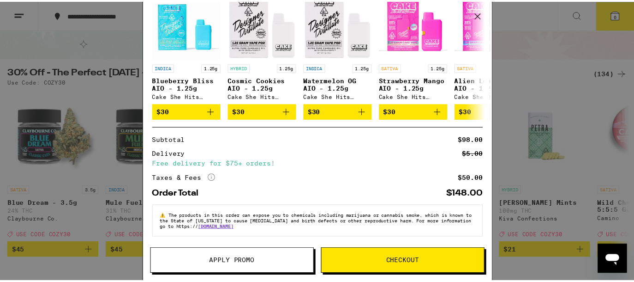
scroll to position [45, 0]
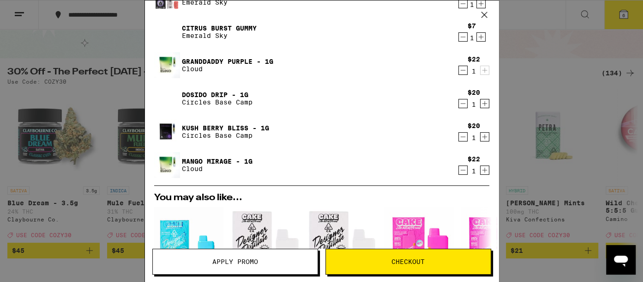
click at [494, 24] on button at bounding box center [484, 15] width 29 height 30
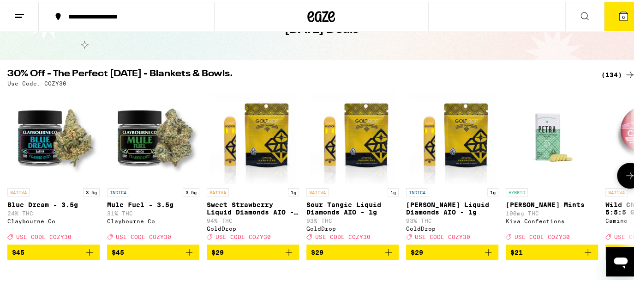
click at [503, 186] on div "SATIVA 3.5g Blue Dream - 3.5g 24% THC [PERSON_NAME] Co. Deal Created with Sketc…" at bounding box center [321, 173] width 643 height 169
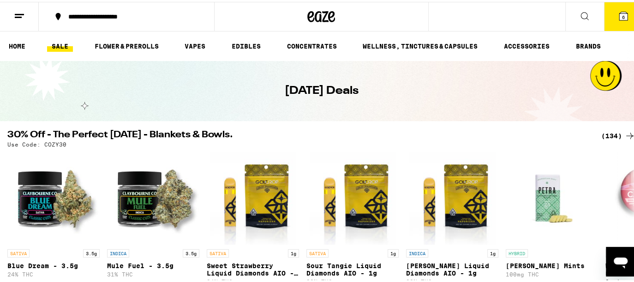
click at [26, 11] on button at bounding box center [19, 14] width 39 height 29
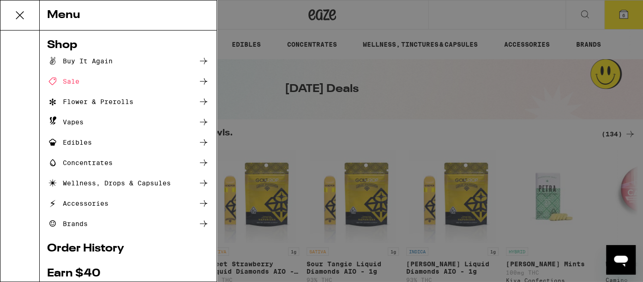
click at [117, 122] on div "Vapes" at bounding box center [128, 121] width 162 height 11
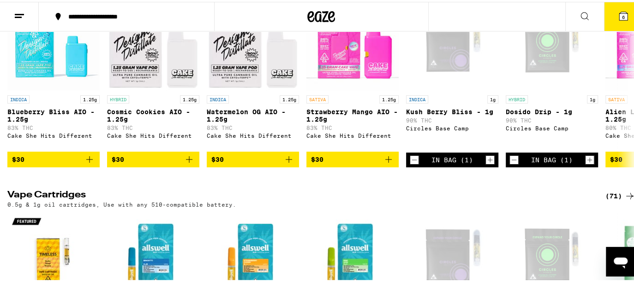
scroll to position [177, 0]
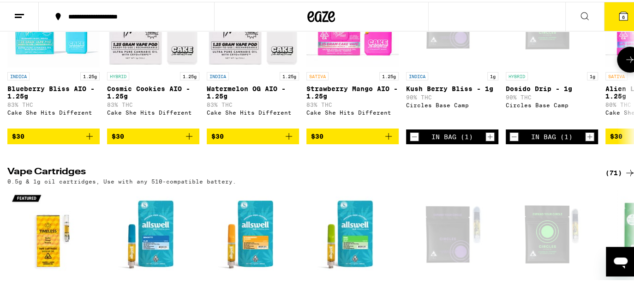
click at [625, 57] on icon at bounding box center [630, 57] width 11 height 11
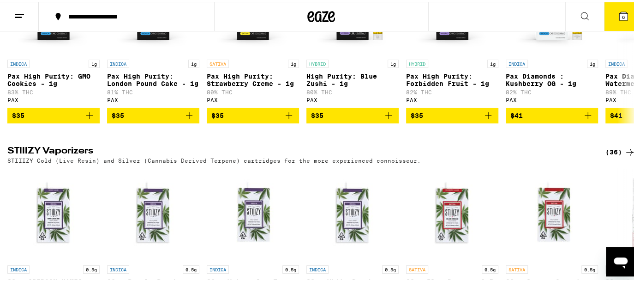
scroll to position [569, 0]
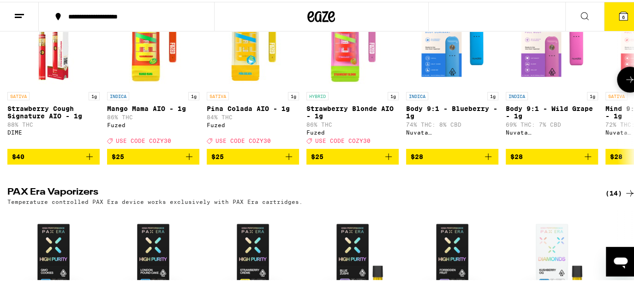
click at [627, 90] on button at bounding box center [630, 78] width 26 height 26
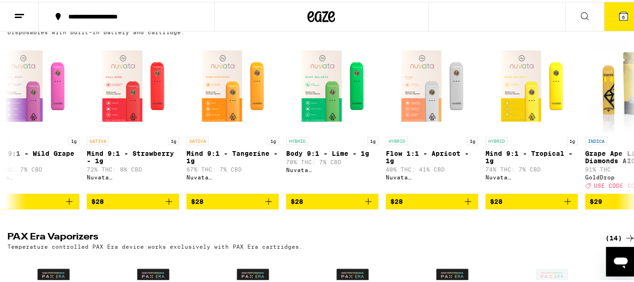
scroll to position [523, 0]
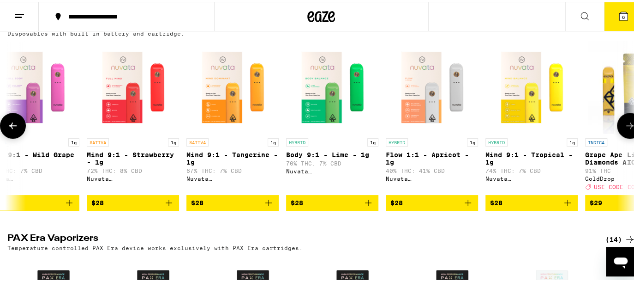
click at [625, 129] on icon at bounding box center [630, 123] width 11 height 11
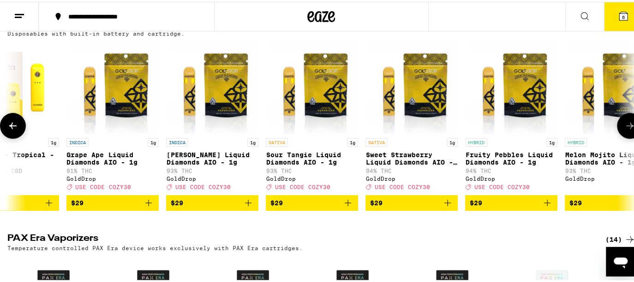
click at [625, 129] on icon at bounding box center [630, 123] width 11 height 11
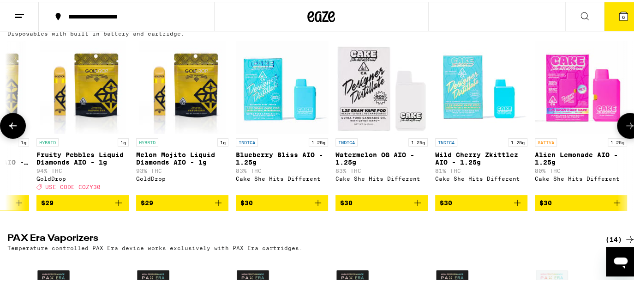
scroll to position [0, 1557]
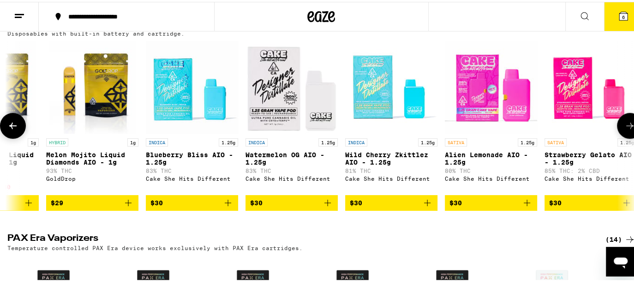
click at [625, 129] on icon at bounding box center [630, 123] width 11 height 11
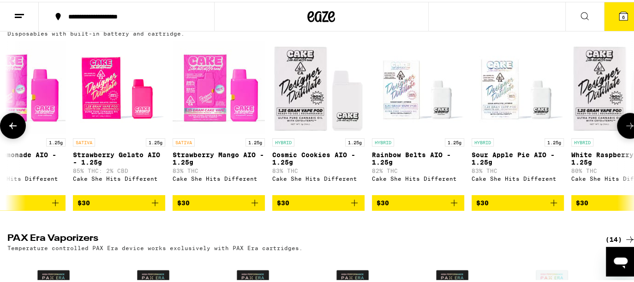
scroll to position [0, 2076]
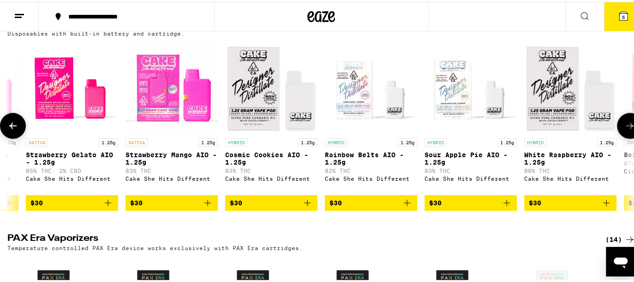
click at [625, 129] on icon at bounding box center [630, 123] width 11 height 11
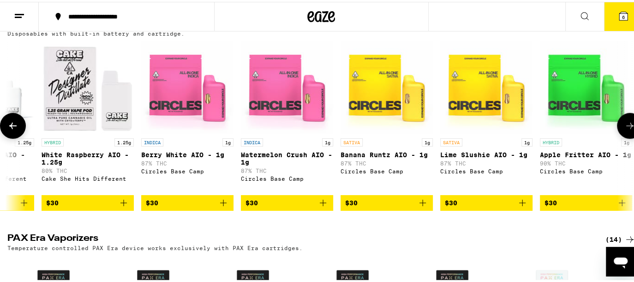
scroll to position [0, 2594]
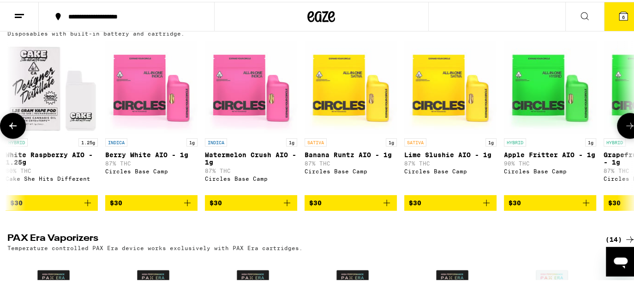
click at [625, 129] on icon at bounding box center [630, 123] width 11 height 11
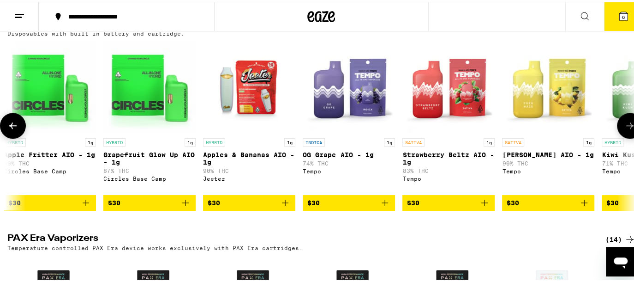
scroll to position [0, 3113]
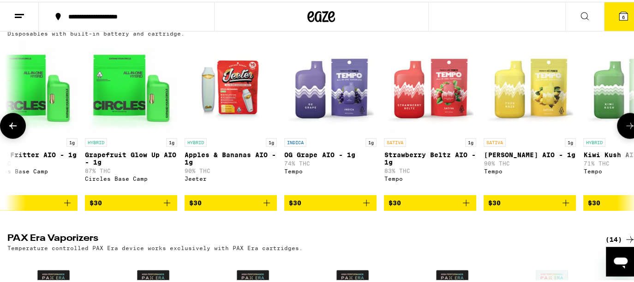
click at [625, 129] on icon at bounding box center [630, 123] width 11 height 11
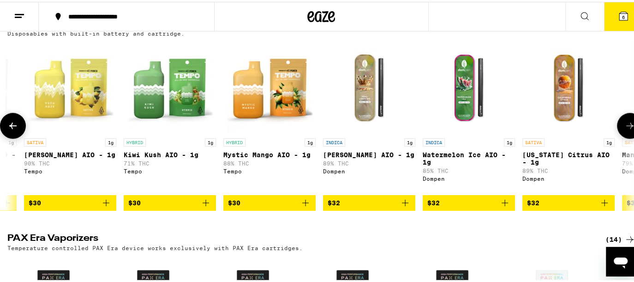
scroll to position [0, 3632]
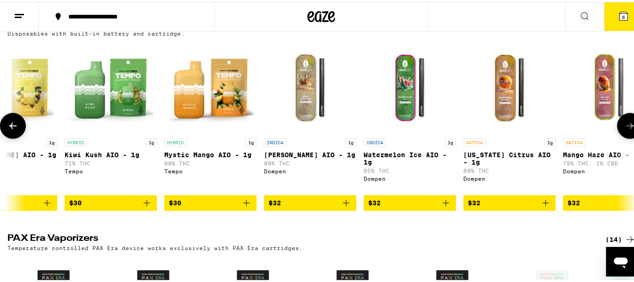
click at [625, 129] on icon at bounding box center [630, 123] width 11 height 11
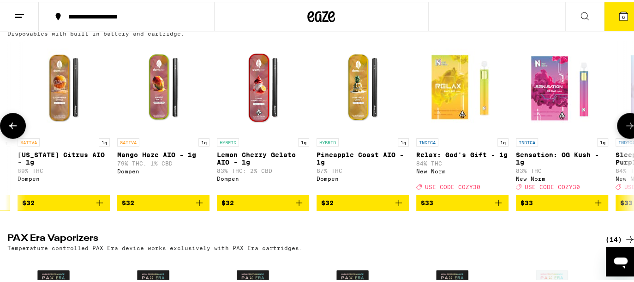
scroll to position [0, 4151]
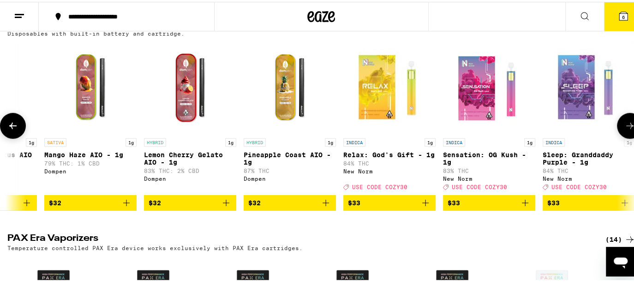
click at [625, 129] on icon at bounding box center [630, 123] width 11 height 11
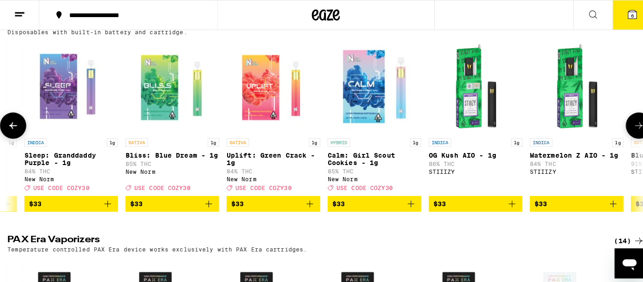
scroll to position [277, 0]
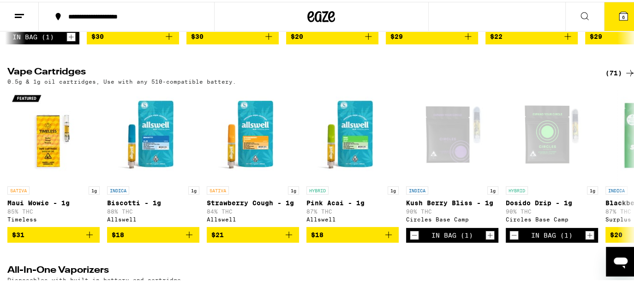
drag, startPoint x: 618, startPoint y: 11, endPoint x: 614, endPoint y: 3, distance: 9.5
click at [614, 3] on button "6" at bounding box center [623, 14] width 39 height 29
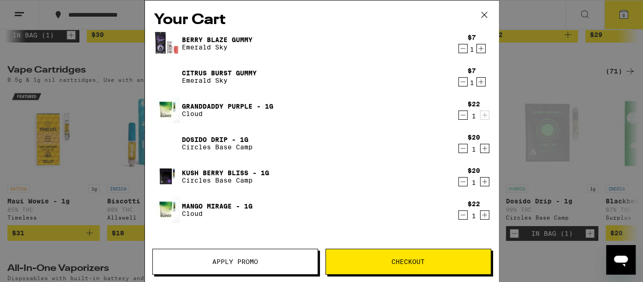
click at [614, 4] on div "Your Cart [PERSON_NAME] Blaze Gummy Emerald Sky $7 1 Citrus Burst Gummy Emerald…" at bounding box center [321, 141] width 643 height 282
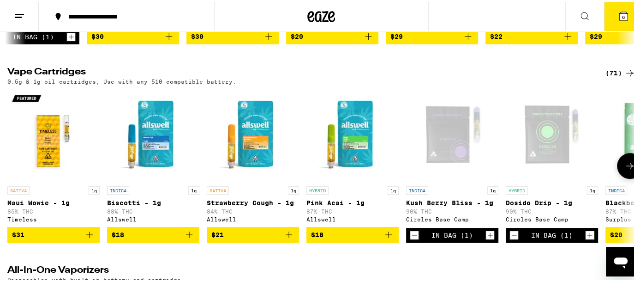
click at [618, 13] on icon at bounding box center [623, 14] width 11 height 11
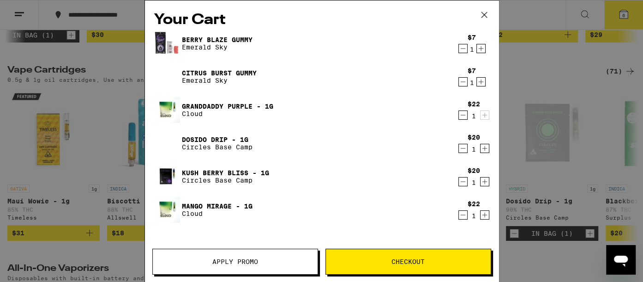
click at [615, 13] on div "Your Cart [PERSON_NAME] Blaze Gummy Emerald Sky $7 1 Citrus Burst Gummy Emerald…" at bounding box center [321, 141] width 643 height 282
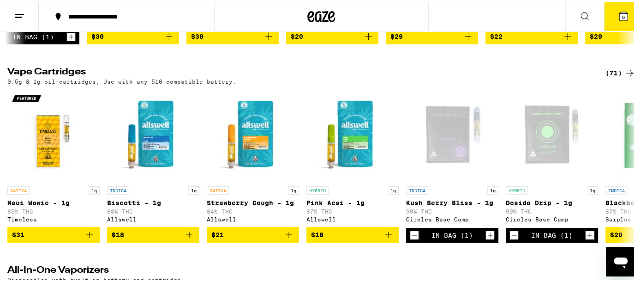
click at [608, 16] on button "6" at bounding box center [623, 14] width 39 height 29
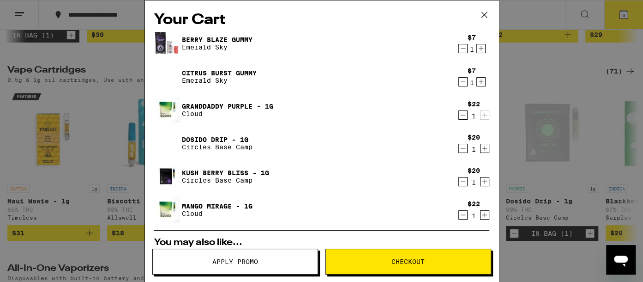
scroll to position [222, 0]
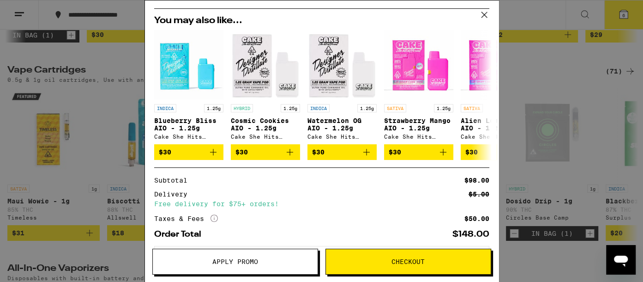
click at [619, 259] on icon "Open messaging window" at bounding box center [621, 260] width 14 height 11
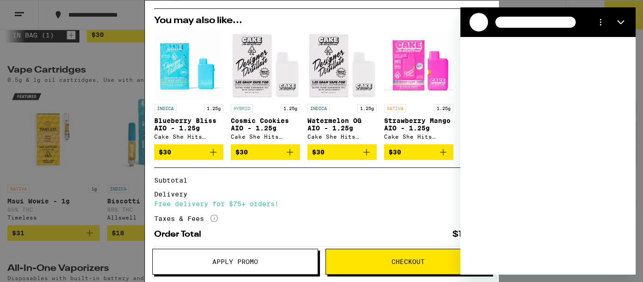
scroll to position [0, 0]
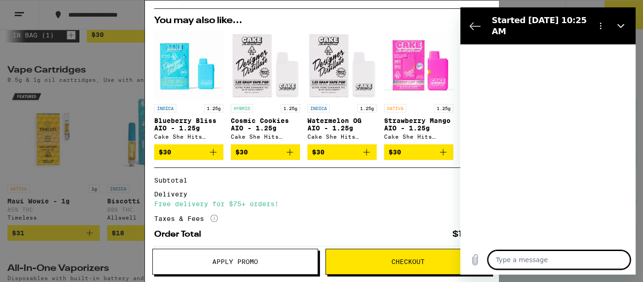
type textarea "x"
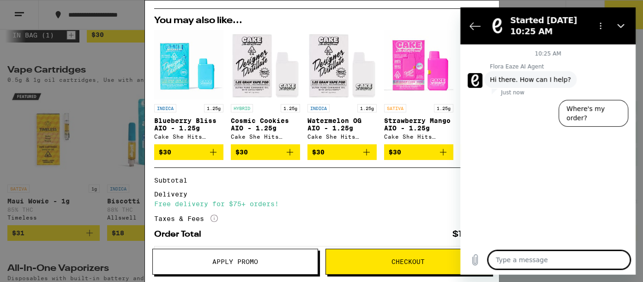
click at [612, 259] on textarea at bounding box center [559, 259] width 142 height 18
type textarea "I"
type textarea "x"
type textarea "I"
type textarea "x"
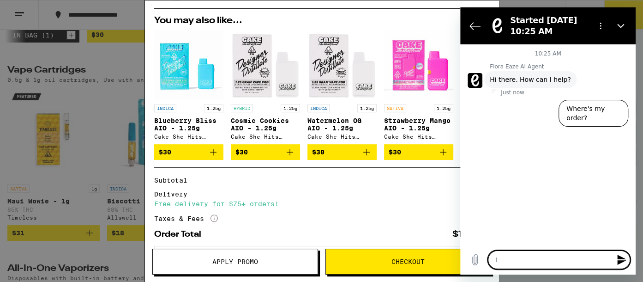
type textarea "I w"
type textarea "x"
type textarea "I wa"
type textarea "x"
type textarea "I was"
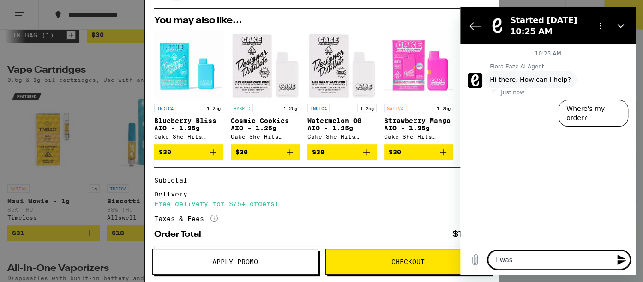
type textarea "x"
type textarea "I was"
type textarea "x"
type textarea "I was e"
type textarea "x"
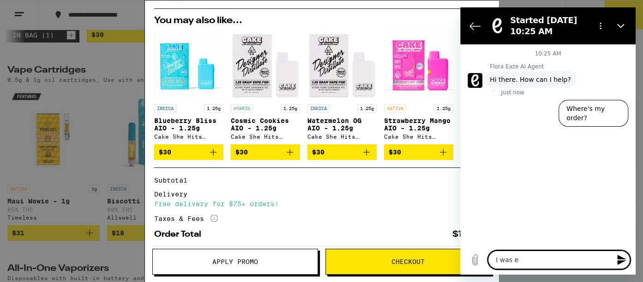
type textarea "I was em"
type textarea "x"
type textarea "I was eme"
type textarea "x"
type textarea "I was emei"
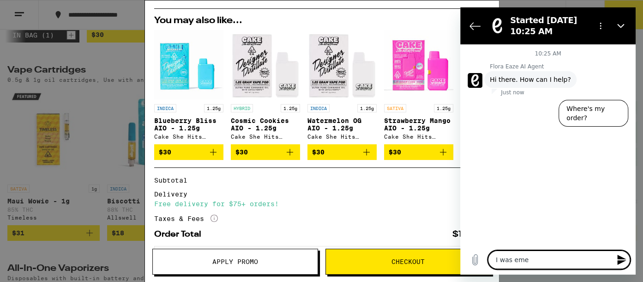
type textarea "x"
type textarea "I was eme"
type textarea "x"
type textarea "I was em"
type textarea "x"
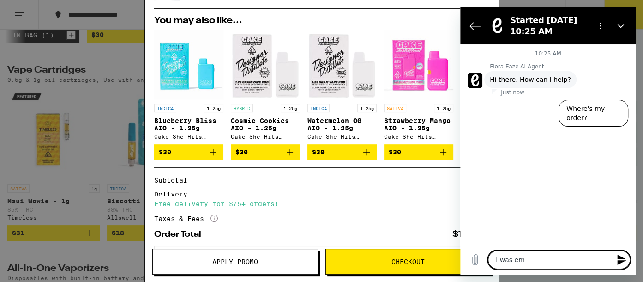
type textarea "I was ema"
type textarea "x"
type textarea "I was emai"
type textarea "x"
type textarea "I was email"
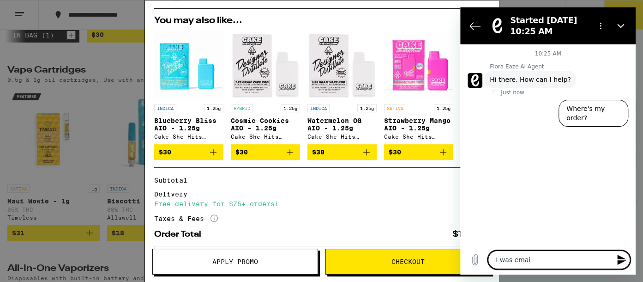
type textarea "x"
type textarea "I was emaile"
type textarea "x"
type textarea "I was emailed"
type textarea "x"
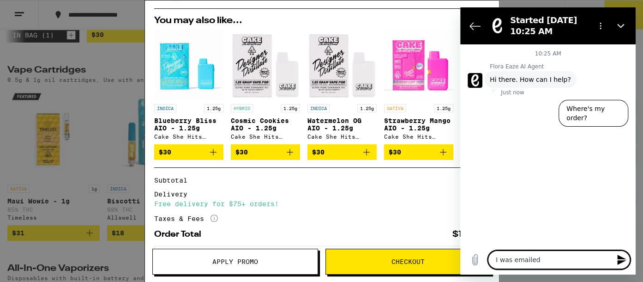
type textarea "I was emaileda"
type textarea "x"
type textarea "I was emailed"
type textarea "x"
type textarea "I was emailed"
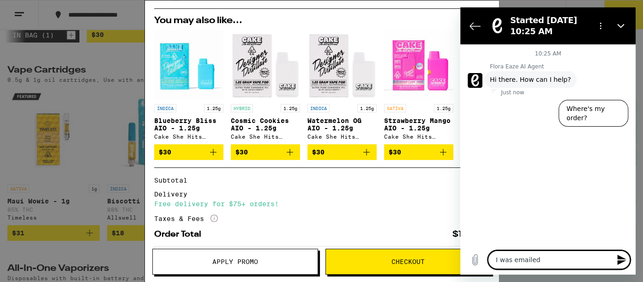
type textarea "x"
type textarea "I was emailed t"
type textarea "x"
type textarea "I was emailed th"
type textarea "x"
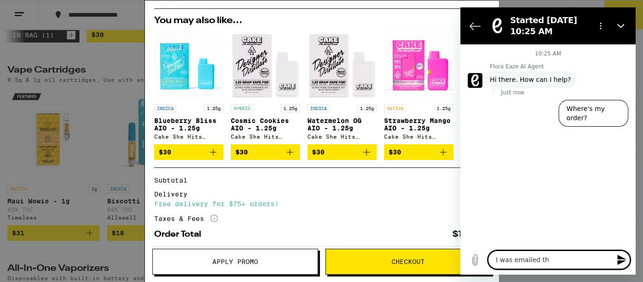
type textarea "I was emailed tha"
type textarea "x"
type textarea "I was emailed that"
type textarea "x"
type textarea "I was emailed that"
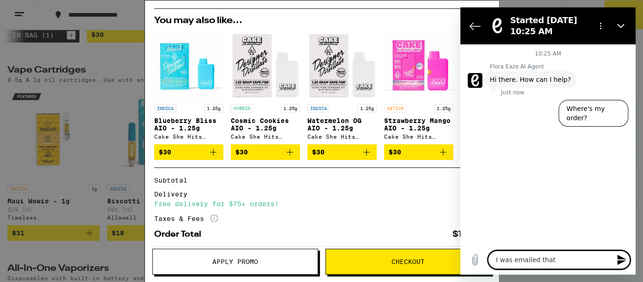
type textarea "x"
type textarea "I was emailed that I"
type textarea "x"
type textarea "I was emailed that I"
type textarea "x"
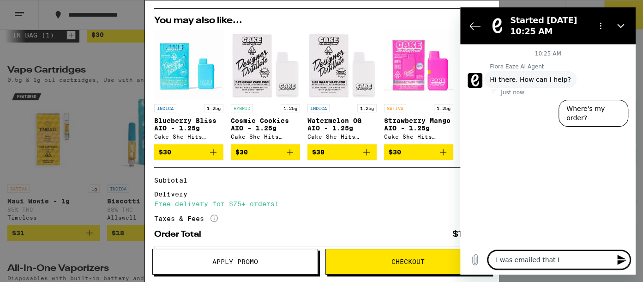
type textarea "I was emailed that I h"
type textarea "x"
type textarea "I was emailed that I ha"
type textarea "x"
type textarea "I was emailed that I had"
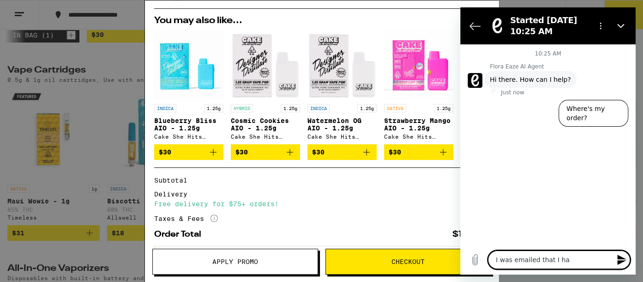
type textarea "x"
type textarea "I was emailed that I had"
type textarea "x"
type textarea "I was emailed that I had @"
type textarea "x"
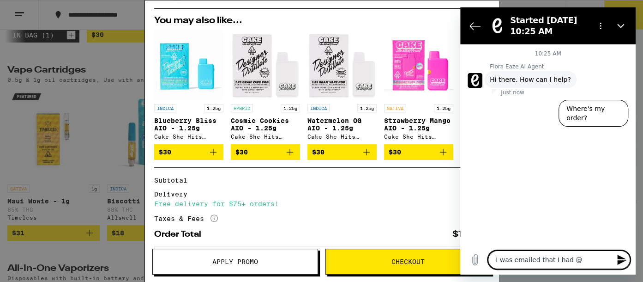
type textarea "I was emailed that I had @2"
type textarea "x"
type textarea "I was emailed that I had @20"
type textarea "x"
type textarea "I was emailed that I had @2"
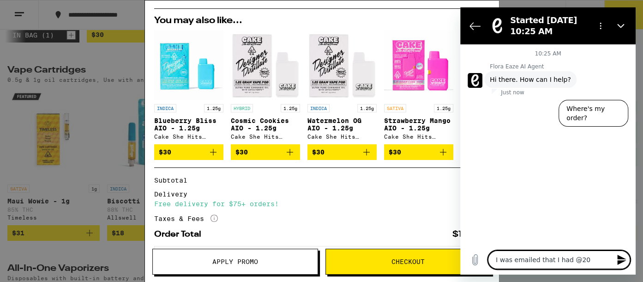
type textarea "x"
type textarea "I was emailed that I had @"
type textarea "x"
type textarea "I was emailed that I had"
type textarea "x"
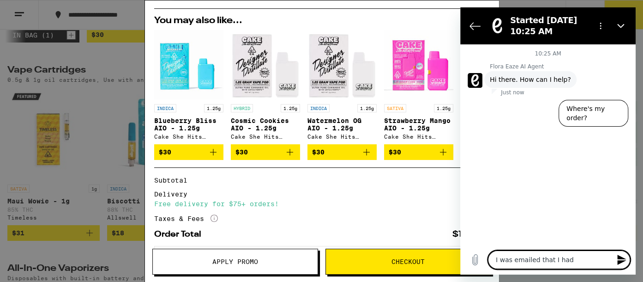
type textarea "I was emailed that I had"
type textarea "x"
type textarea "I was emailed that I had$"
type textarea "x"
type textarea "I was emailed that I had$2"
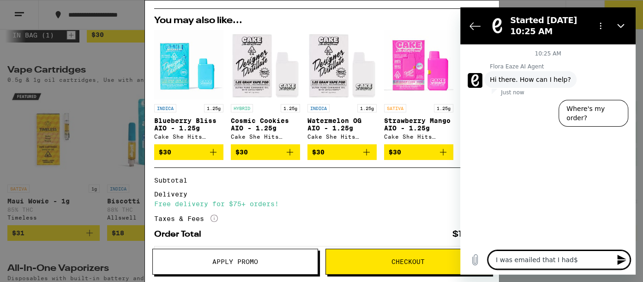
type textarea "x"
type textarea "I was emailed that I had$20"
type textarea "x"
type textarea "I was emailed that I had$20"
type textarea "x"
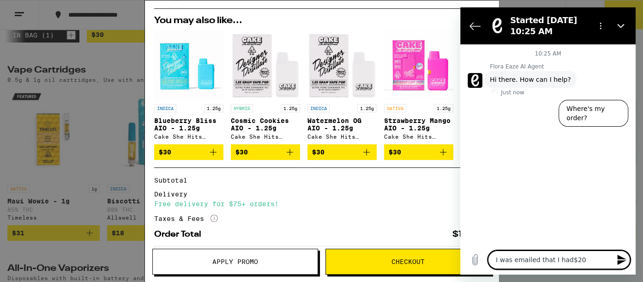
type textarea "I was emailed that I had$20"
type textarea "x"
type textarea "I was emailed that I had$2"
type textarea "x"
type textarea "I was emailed that I had$"
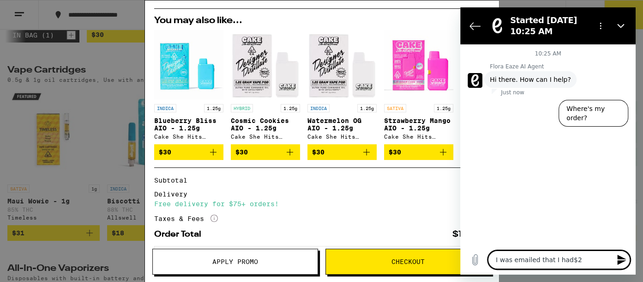
type textarea "x"
type textarea "I was emailed that I had"
type textarea "x"
type textarea "I was emailed that I had"
type textarea "x"
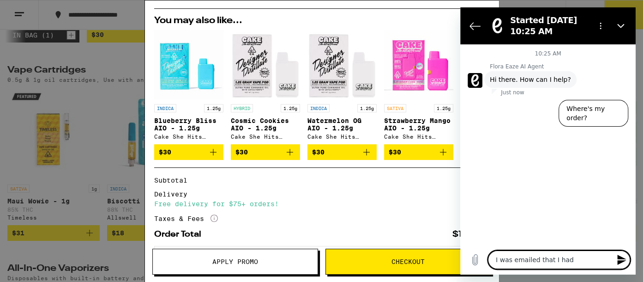
type textarea "I was emailed that I had @"
type textarea "x"
type textarea "I was emailed that I had"
type textarea "x"
type textarea "I was emailed that I had $"
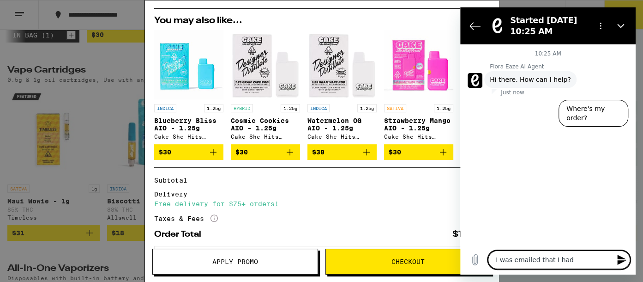
type textarea "x"
type textarea "I was emailed that I had $2"
type textarea "x"
type textarea "I was emailed that I had $20"
type textarea "x"
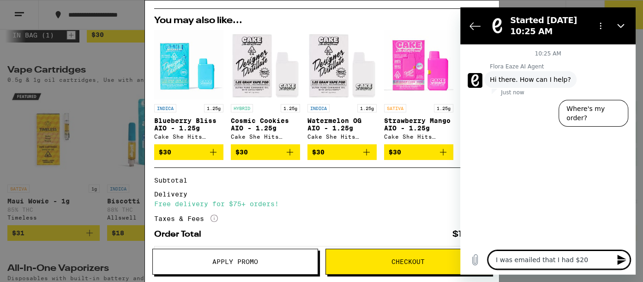
type textarea "I was emailed that I had $20"
type textarea "x"
type textarea "I was emailed that I had $20 c"
type textarea "x"
type textarea "I was emailed that I had $20 cr"
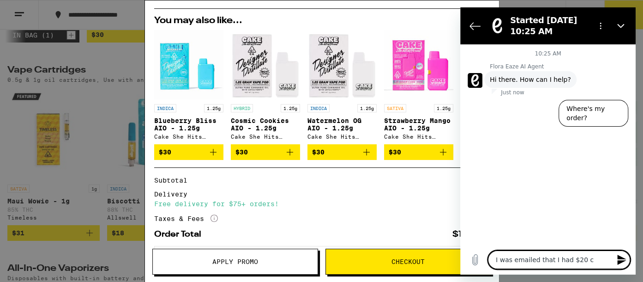
type textarea "x"
type textarea "I was emailed that I had $20 cre"
type textarea "x"
type textarea "I was emailed that I had $20 cred"
type textarea "x"
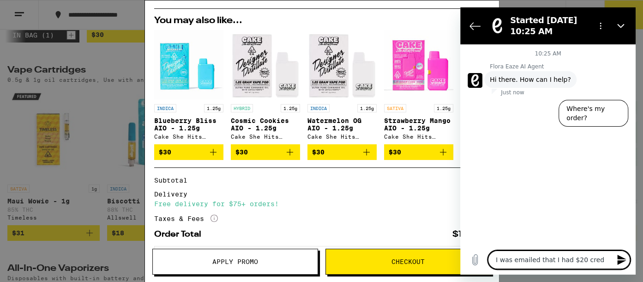
type textarea "I was emailed that I had $20 credi"
type textarea "x"
type textarea "I was emailed that I had $20 credit"
type textarea "x"
type textarea "I was emailed that I had $20 credit"
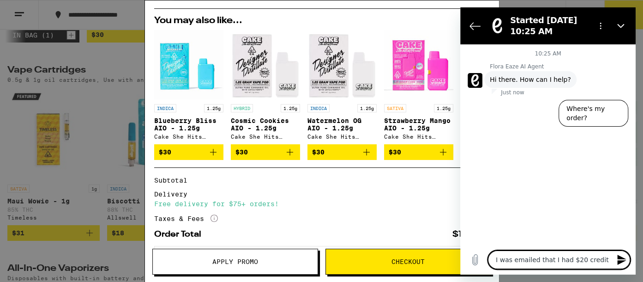
type textarea "x"
type textarea "I was emailed that I had $20 credit t"
type textarea "x"
type textarea "I was emailed that I had $20 credit to"
type textarea "x"
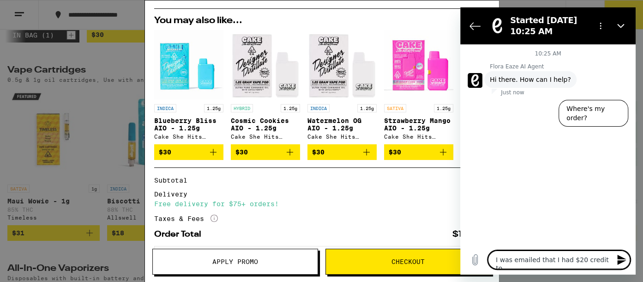
type textarea "I was emailed that I had $20 credit to"
type textarea "x"
type textarea "I was emailed that I had $20 credit to a"
type textarea "x"
type textarea "I was emailed that I had $20 credit to ap"
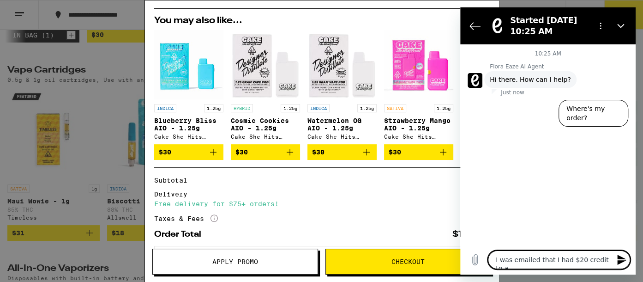
type textarea "x"
type textarea "I was emailed that I had $20 credit to app"
type textarea "x"
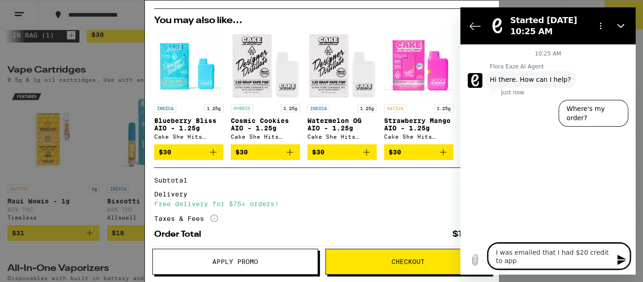
type textarea "I was emailed that I had $20 credit to appl"
type textarea "x"
type textarea "I was emailed that I had $20 credit to apply"
type textarea "x"
type textarea "I was emailed that I had $20 credit to apply a"
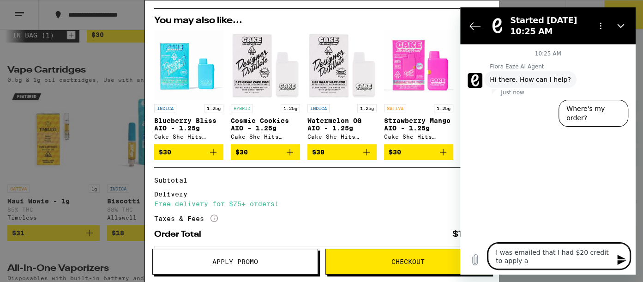
type textarea "x"
type textarea "I was emailed that I had $20 credit to apply at"
type textarea "x"
type textarea "I was emailed that I had $20 credit to apply ato"
type textarea "x"
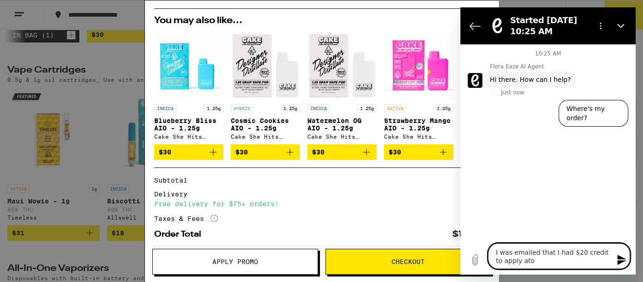
type textarea "I was emailed that I had $20 credit to apply ato"
type textarea "x"
type textarea "I was emailed that I had $20 credit to apply ato"
type textarea "x"
type textarea "I was emailed that I had $20 credit to apply at"
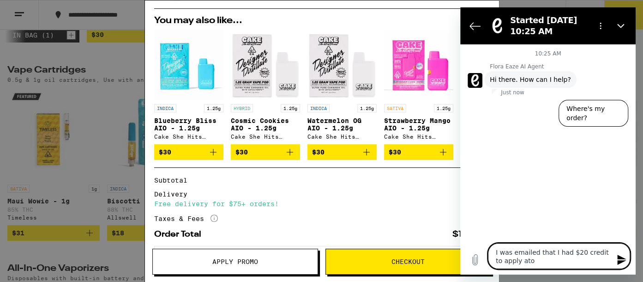
type textarea "x"
type textarea "I was emailed that I had $20 credit to apply a"
type textarea "x"
type textarea "I was emailed that I had $20 credit to apply"
type textarea "x"
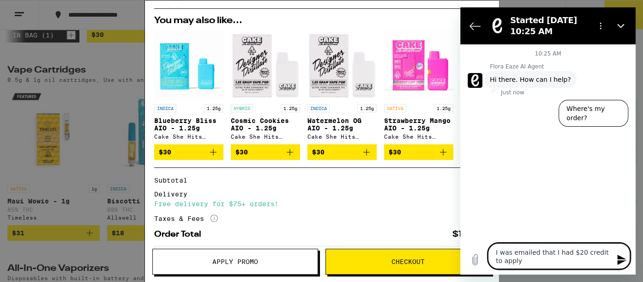
type textarea "I was emailed that I had $20 credit to apply"
type textarea "x"
type textarea "I was emailed that I had $20 credit to apply"
type textarea "x"
type textarea "I was emailed that I had $20 credit to apply t"
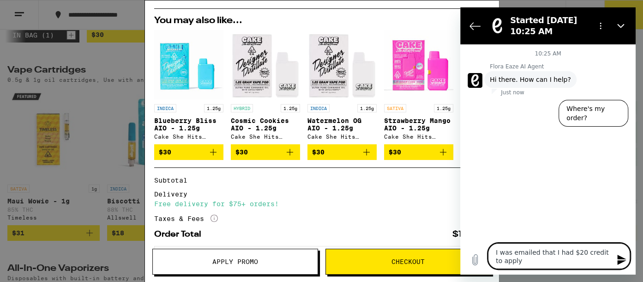
type textarea "x"
type textarea "I was emailed that I had $20 credit to apply to"
type textarea "x"
type textarea "I was emailed that I had $20 credit to apply to"
type textarea "x"
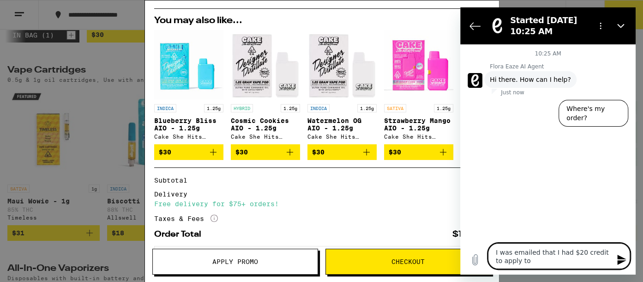
type textarea "I was emailed that I had $20 credit to apply to a"
type textarea "x"
type textarea "I was emailed that I had $20 credit to apply to an"
type textarea "x"
type textarea "I was emailed that I had $20 credit to apply to an"
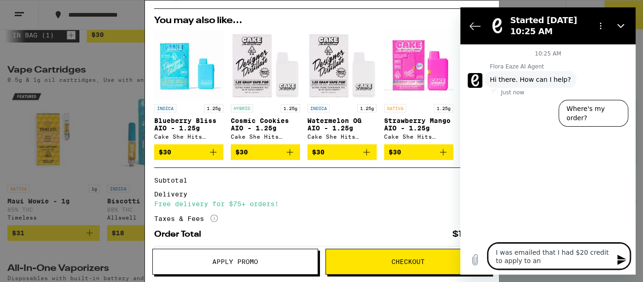
type textarea "x"
type textarea "I was emailed that I had $20 credit to apply to an o"
type textarea "x"
type textarea "I was emailed that I had $20 credit to apply to an or"
type textarea "x"
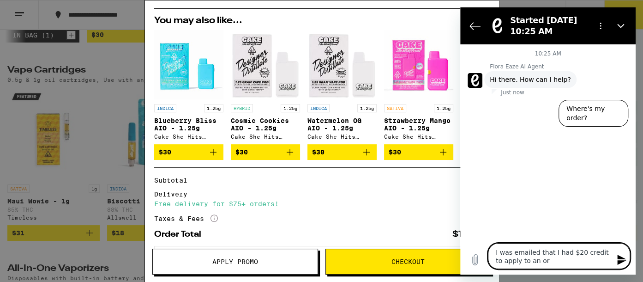
type textarea "I was emailed that I had $20 credit to apply to an ord"
type textarea "x"
type textarea "I was emailed that I had $20 credit to apply to an orde"
type textarea "x"
type textarea "I was emailed that I had $20 credit to apply to an order"
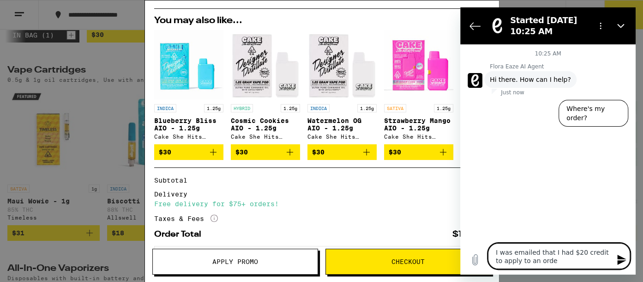
type textarea "x"
type textarea "I was emailed that I had $20 credit to apply to an order,"
type textarea "x"
type textarea "I was emailed that I had $20 credit to apply to an order,"
type textarea "x"
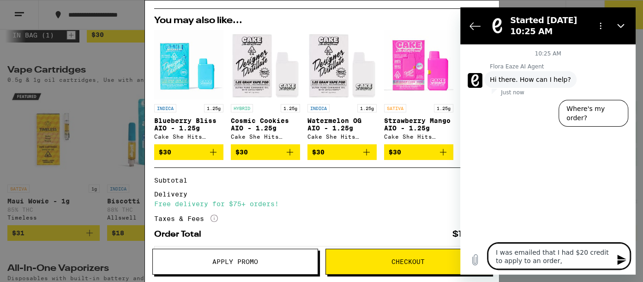
type textarea "I was emailed that I had $20 credit to apply to an order, b"
type textarea "x"
type textarea "I was emailed that I had $20 credit to apply to an order, bu"
type textarea "x"
type textarea "I was emailed that I had $20 credit to apply to an order, but"
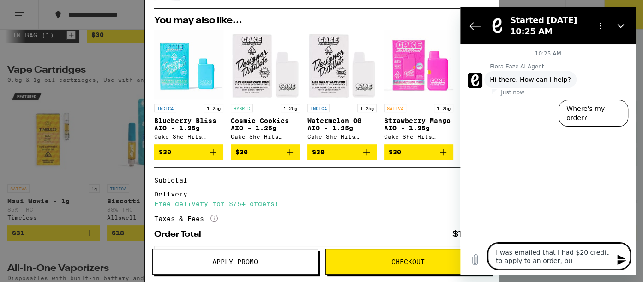
type textarea "x"
type textarea "I was emailed that I had $20 credit to apply to an order, but"
type textarea "x"
type textarea "I was emailed that I had $20 credit to apply to an order, but ;"
type textarea "x"
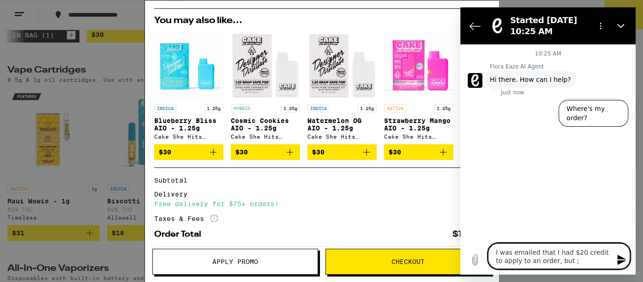
type textarea "I was emailed that I had $20 credit to apply to an order, but ;i"
type textarea "x"
type textarea "I was emailed that I had $20 credit to apply to an order, but ;"
type textarea "x"
type textarea "I was emailed that I had $20 credit to apply to an order, but"
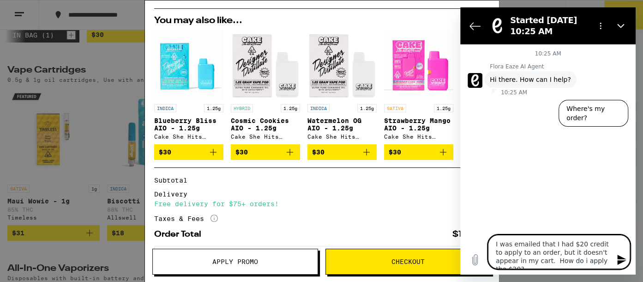
click at [618, 258] on icon "Send message" at bounding box center [621, 259] width 9 height 10
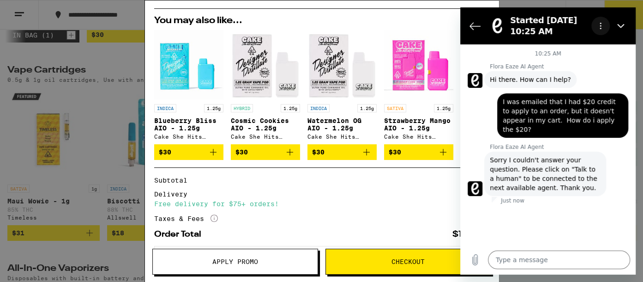
click at [598, 27] on icon "Options menu" at bounding box center [600, 25] width 7 height 7
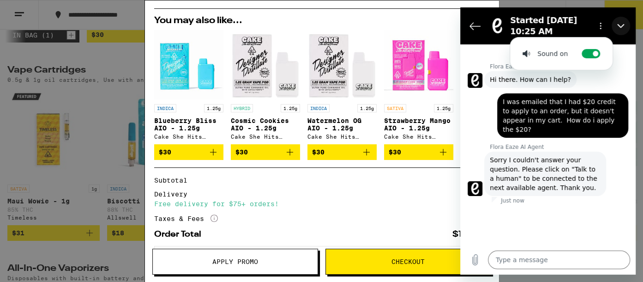
click at [622, 27] on icon "Close" at bounding box center [620, 25] width 7 height 7
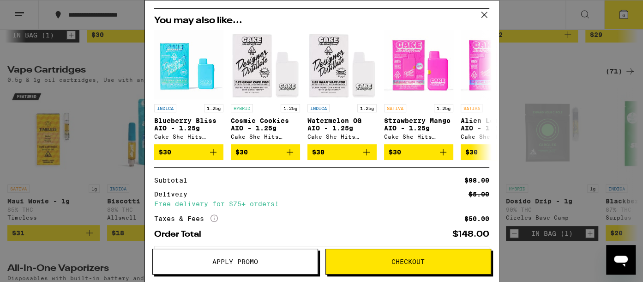
click at [626, 254] on icon "Open messaging window" at bounding box center [621, 259] width 17 height 17
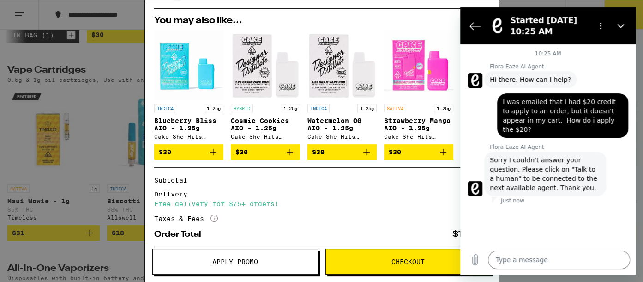
click at [634, 217] on div "10:25 AM Flora Eaze AI Agent Flora Eaze AI Agent says: Hi there. How can I help…" at bounding box center [547, 144] width 175 height 200
click at [535, 263] on textarea at bounding box center [559, 259] width 142 height 18
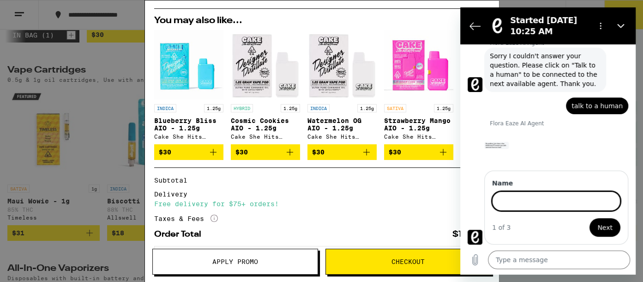
scroll to position [103, 0]
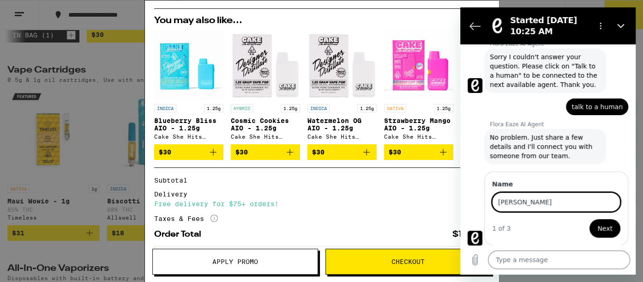
click at [597, 230] on span "Next" at bounding box center [604, 228] width 15 height 11
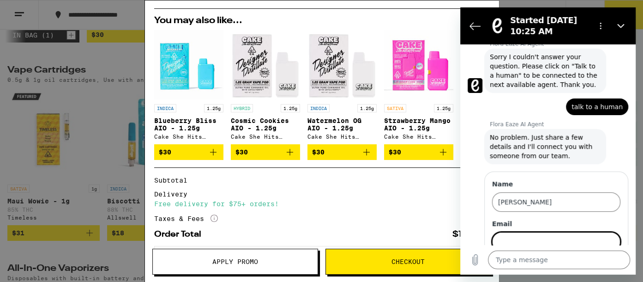
scroll to position [142, 0]
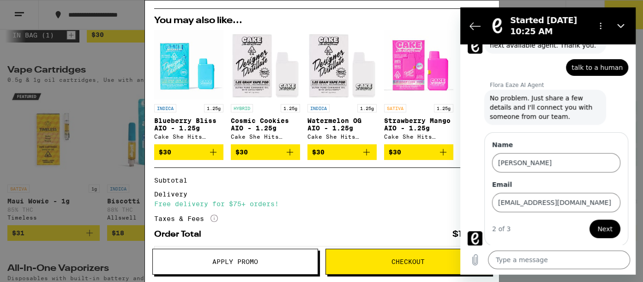
click at [600, 224] on span "Next" at bounding box center [604, 228] width 15 height 11
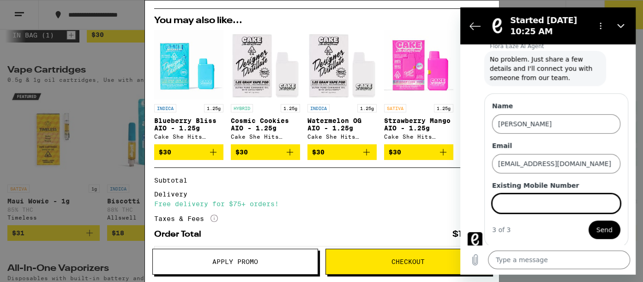
scroll to position [182, 0]
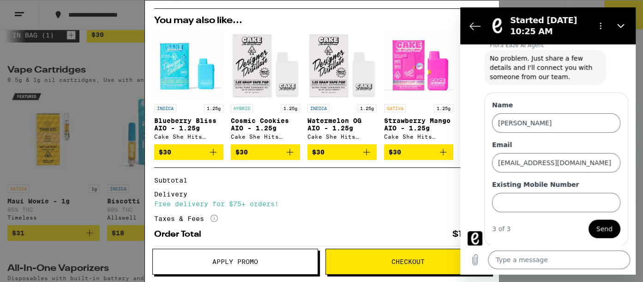
click at [600, 224] on span "Send" at bounding box center [604, 228] width 16 height 11
click at [599, 223] on span "Send" at bounding box center [604, 228] width 16 height 11
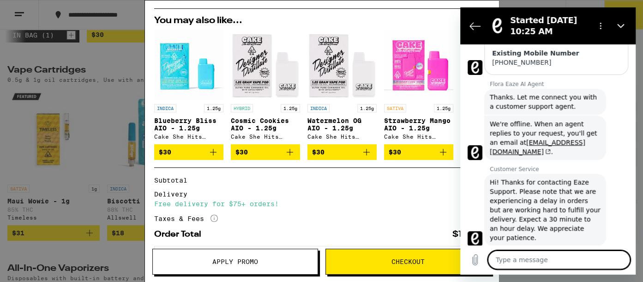
scroll to position [294, 0]
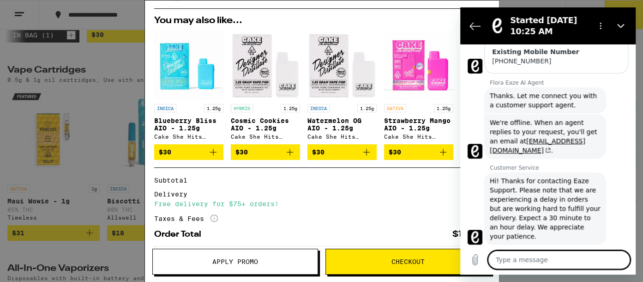
click at [605, 204] on div "Customer Service says: Hi! Thanks for contacting Eaze Support. Please note that…" at bounding box center [552, 207] width 168 height 73
click at [547, 255] on textarea at bounding box center [559, 259] width 142 height 18
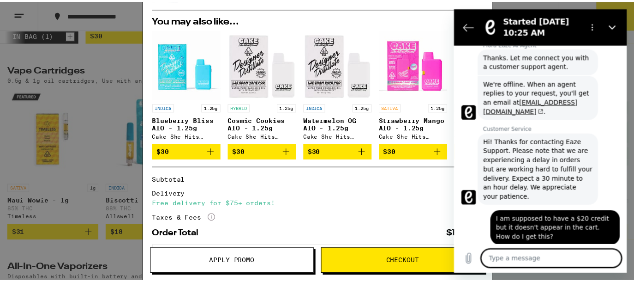
scroll to position [335, 0]
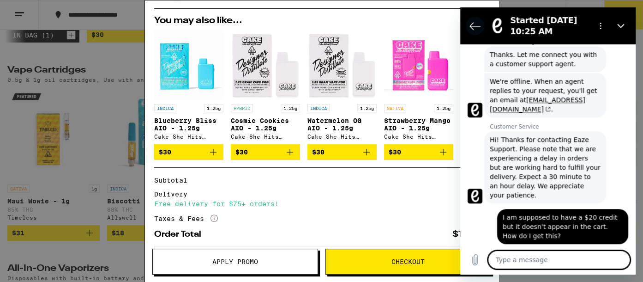
click at [474, 27] on icon "Back to the conversation list" at bounding box center [474, 25] width 11 height 11
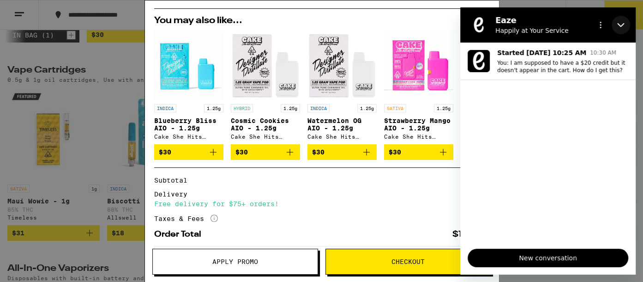
click at [618, 18] on button "Close" at bounding box center [621, 25] width 18 height 18
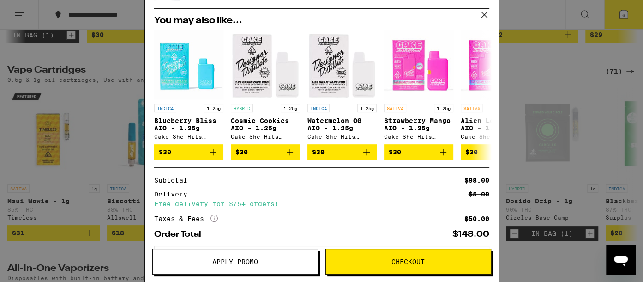
click at [484, 14] on icon at bounding box center [484, 15] width 6 height 6
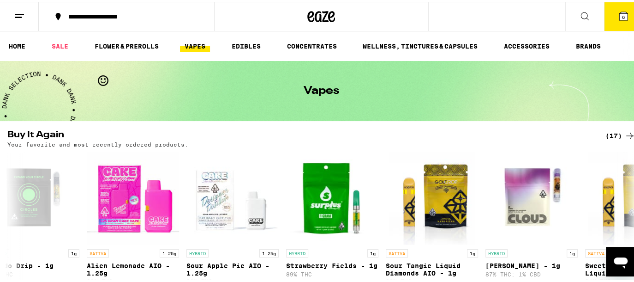
click at [615, 7] on button "6" at bounding box center [623, 14] width 39 height 29
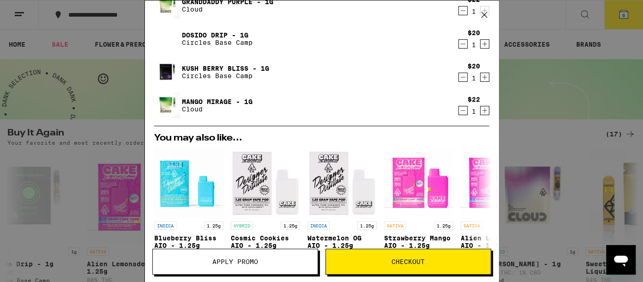
scroll to position [266, 0]
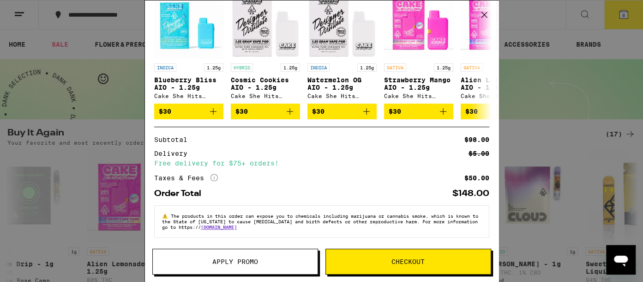
click at [485, 16] on icon at bounding box center [484, 15] width 6 height 6
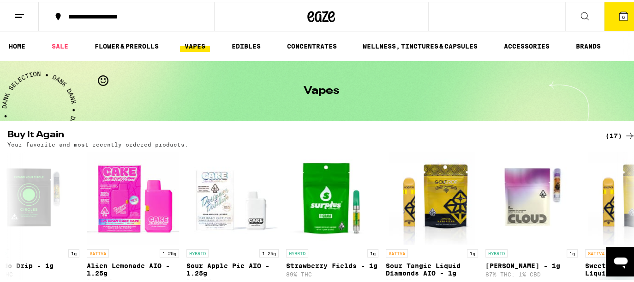
click at [579, 10] on icon at bounding box center [584, 14] width 11 height 11
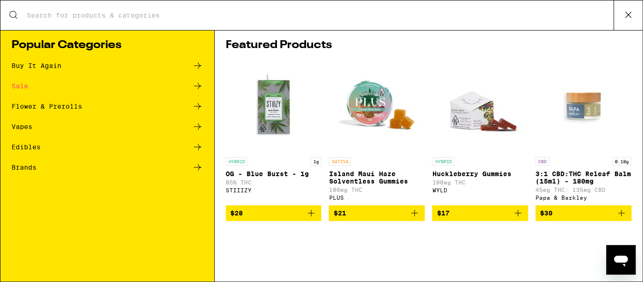
click at [574, 10] on div "Search for Products" at bounding box center [321, 15] width 642 height 30
click at [451, 16] on input "Search for Products" at bounding box center [319, 15] width 587 height 8
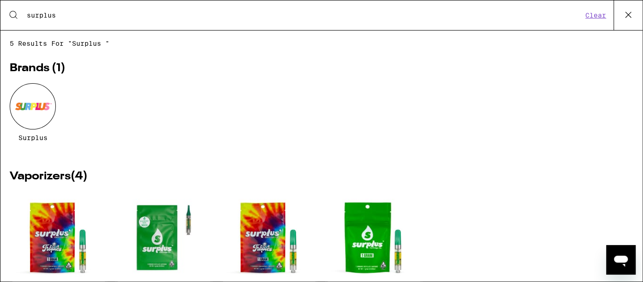
click at [629, 13] on icon at bounding box center [629, 15] width 6 height 6
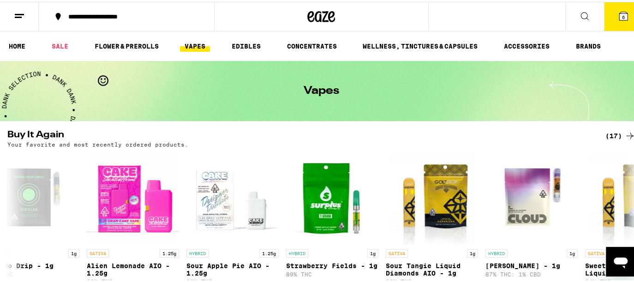
click at [622, 14] on span "6" at bounding box center [623, 15] width 3 height 6
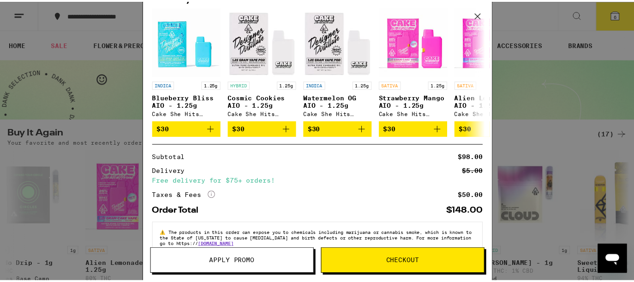
scroll to position [266, 0]
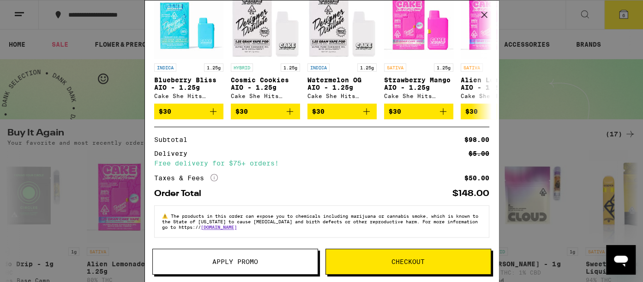
click at [279, 255] on button "Apply Promo" at bounding box center [235, 261] width 166 height 26
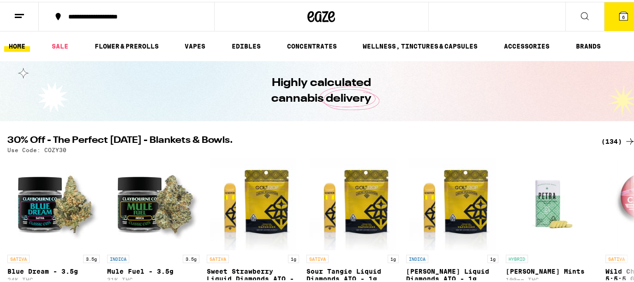
click at [616, 7] on button "6" at bounding box center [623, 14] width 39 height 29
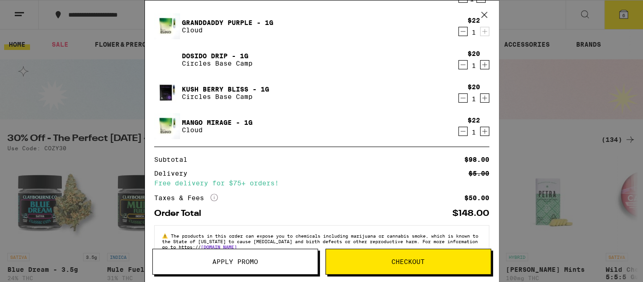
scroll to position [104, 0]
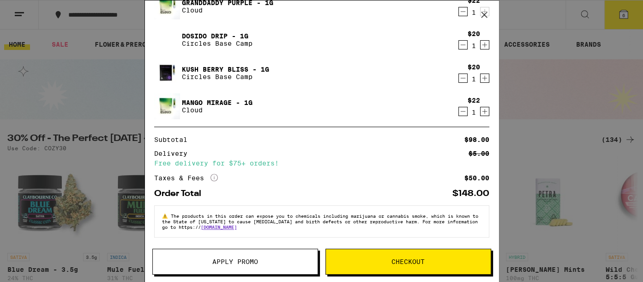
click at [214, 258] on span "Apply Promo" at bounding box center [235, 261] width 46 height 6
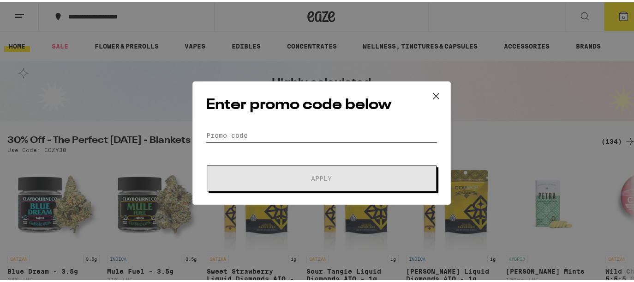
click at [275, 130] on input "Promo Code" at bounding box center [322, 133] width 232 height 14
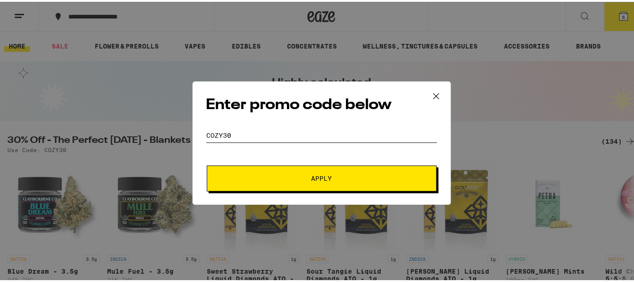
type input "COZY30"
click at [313, 176] on span "Apply" at bounding box center [321, 176] width 21 height 6
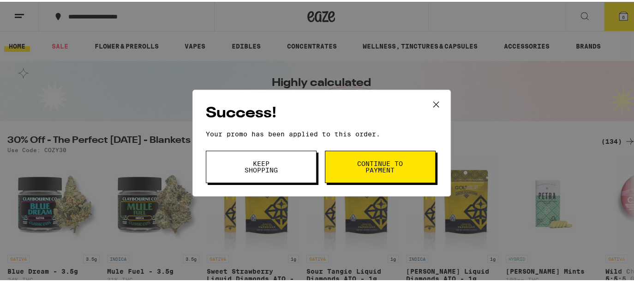
click at [431, 101] on icon at bounding box center [436, 103] width 14 height 14
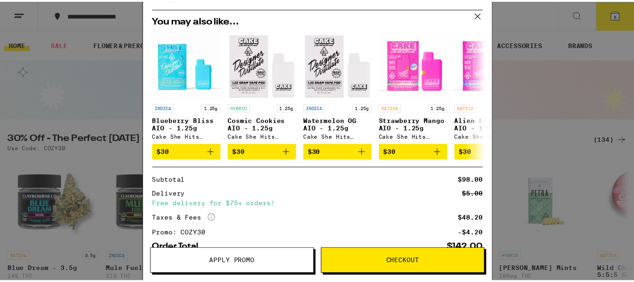
scroll to position [280, 0]
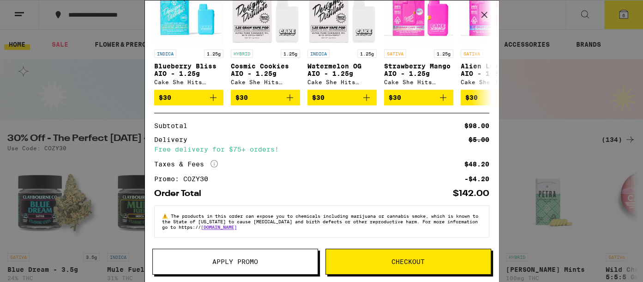
click at [486, 16] on icon at bounding box center [484, 15] width 6 height 6
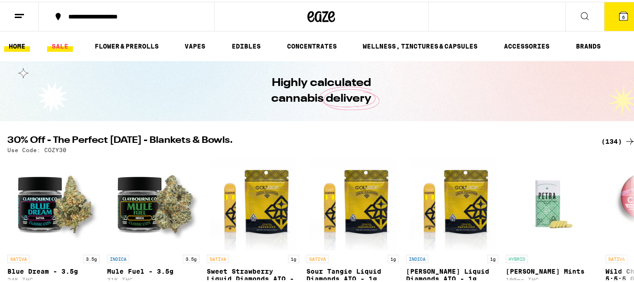
click at [60, 42] on link "SALE" at bounding box center [60, 44] width 26 height 11
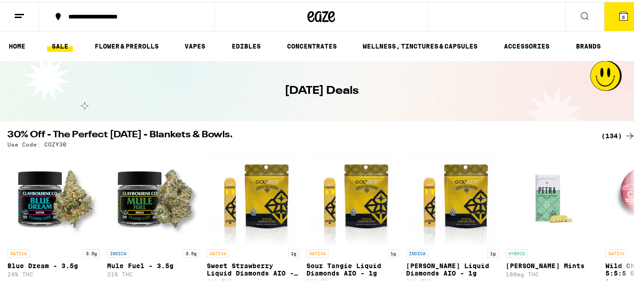
drag, startPoint x: 57, startPoint y: 36, endPoint x: 333, endPoint y: 82, distance: 280.4
click at [290, 74] on div "[DATE] Deals" at bounding box center [321, 89] width 355 height 60
click at [625, 240] on icon at bounding box center [630, 234] width 11 height 11
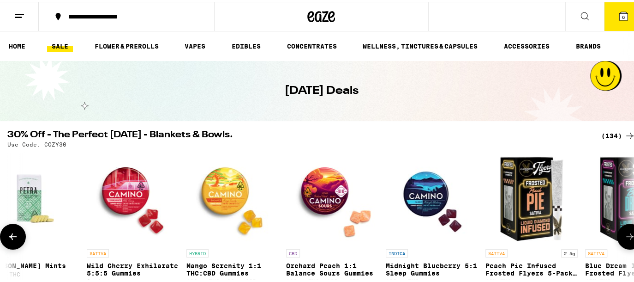
click at [625, 240] on icon at bounding box center [630, 234] width 11 height 11
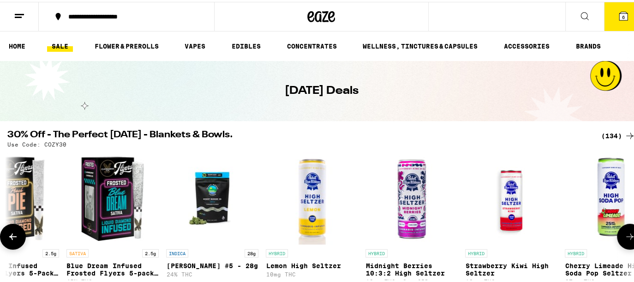
click at [625, 240] on icon at bounding box center [630, 234] width 11 height 11
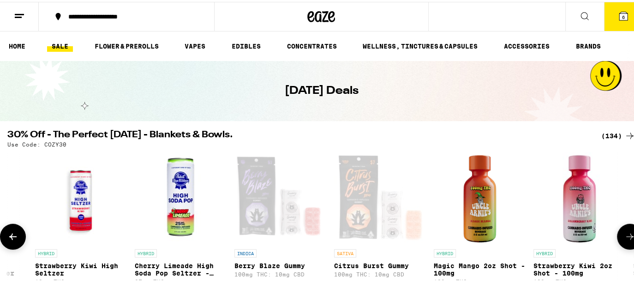
scroll to position [0, 1557]
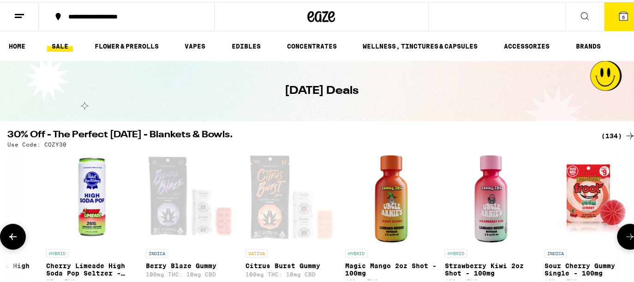
click at [625, 240] on icon at bounding box center [630, 234] width 11 height 11
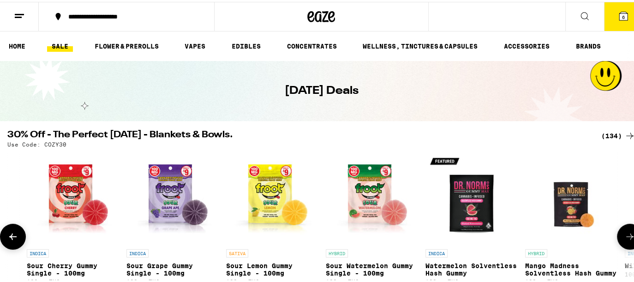
scroll to position [0, 2076]
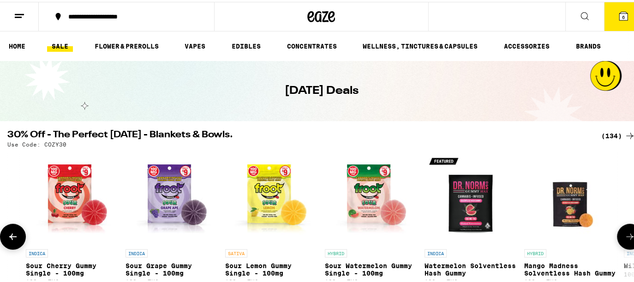
click at [625, 240] on icon at bounding box center [630, 234] width 11 height 11
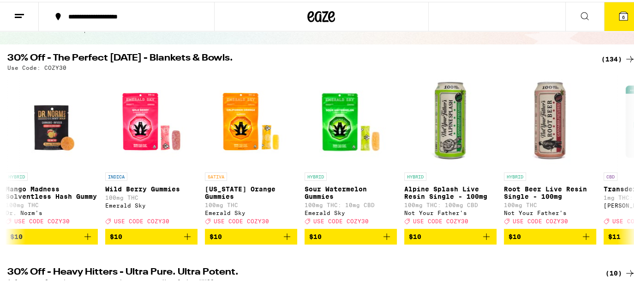
scroll to position [107, 0]
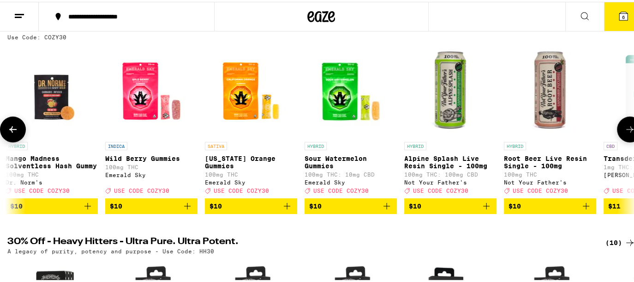
click at [621, 120] on button at bounding box center [630, 127] width 26 height 26
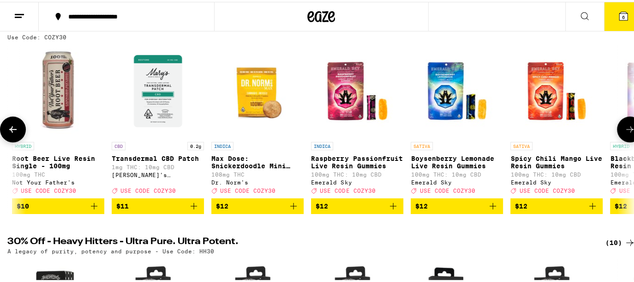
scroll to position [0, 3113]
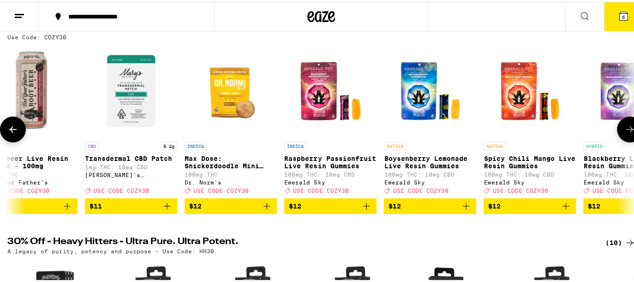
click at [621, 120] on button at bounding box center [630, 127] width 26 height 26
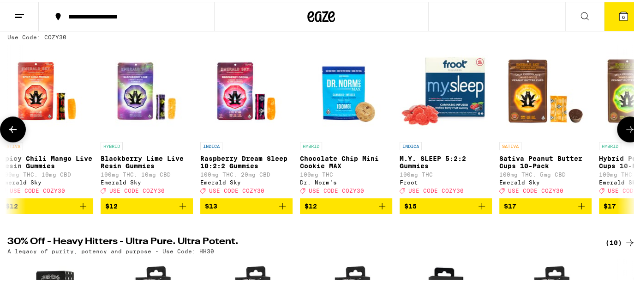
scroll to position [0, 3632]
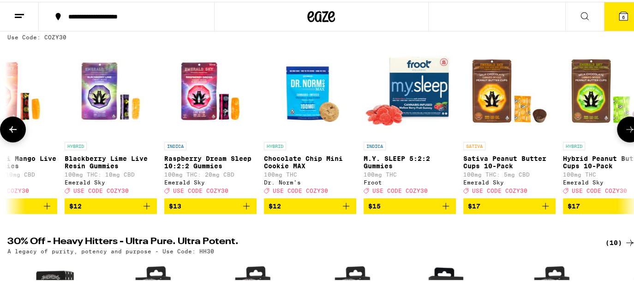
click at [621, 120] on button at bounding box center [630, 127] width 26 height 26
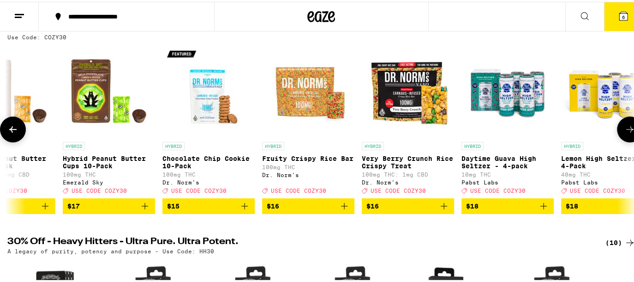
scroll to position [0, 4151]
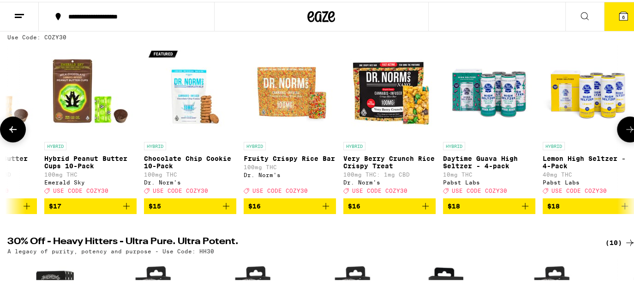
click at [621, 120] on button at bounding box center [630, 127] width 26 height 26
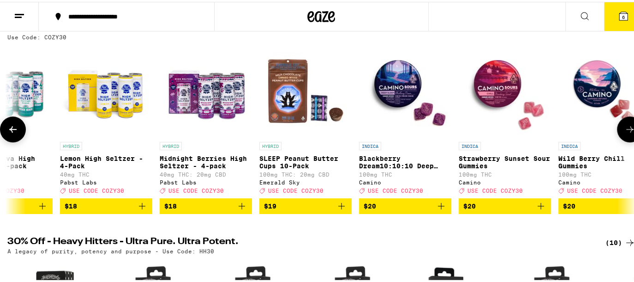
scroll to position [0, 4670]
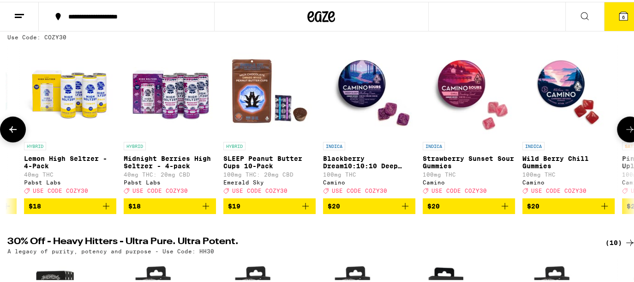
click at [621, 120] on button at bounding box center [630, 127] width 26 height 26
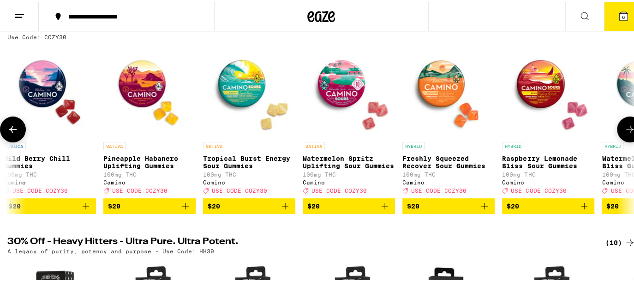
click at [621, 120] on button at bounding box center [630, 127] width 26 height 26
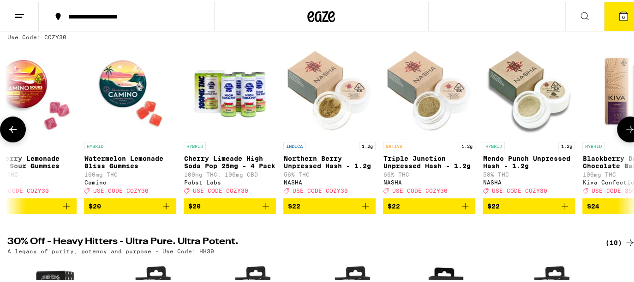
scroll to position [0, 5708]
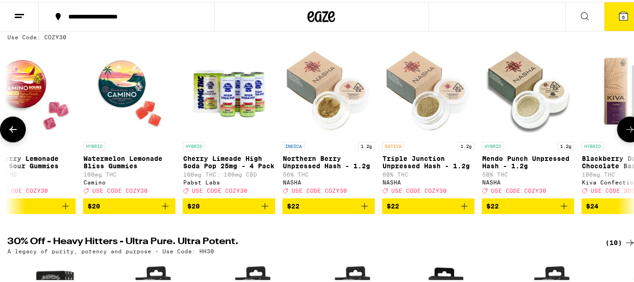
click at [621, 120] on button at bounding box center [630, 127] width 26 height 26
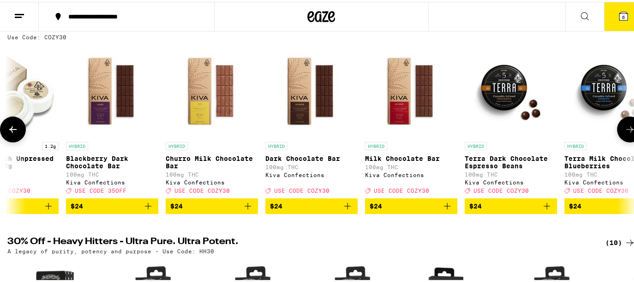
scroll to position [0, 6227]
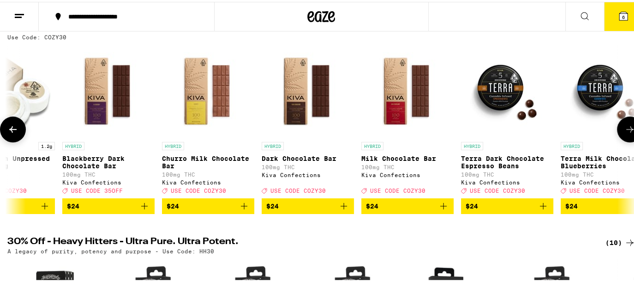
click at [621, 120] on button at bounding box center [630, 127] width 26 height 26
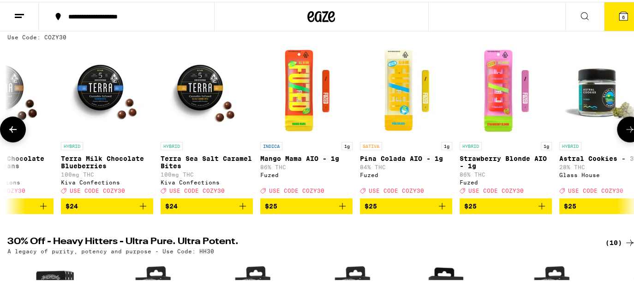
scroll to position [0, 6746]
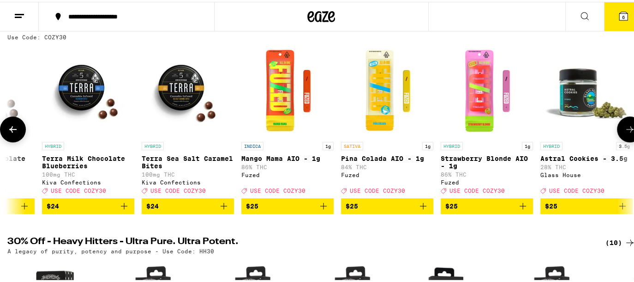
click at [625, 133] on icon at bounding box center [630, 127] width 11 height 11
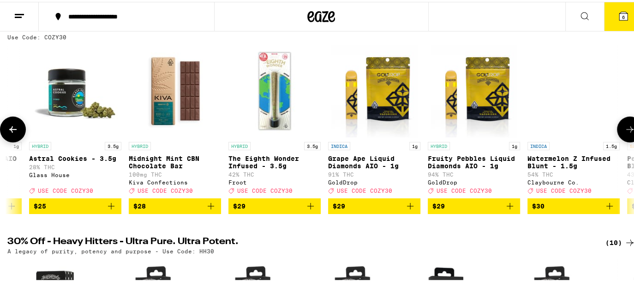
scroll to position [0, 7265]
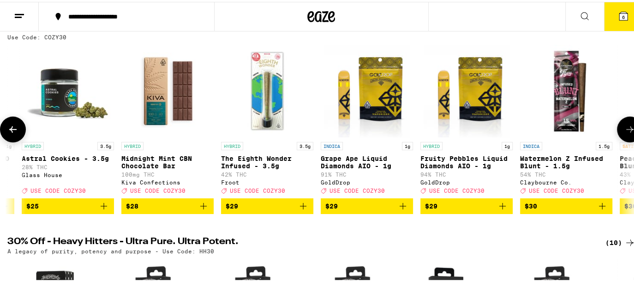
click at [625, 133] on icon at bounding box center [630, 127] width 11 height 11
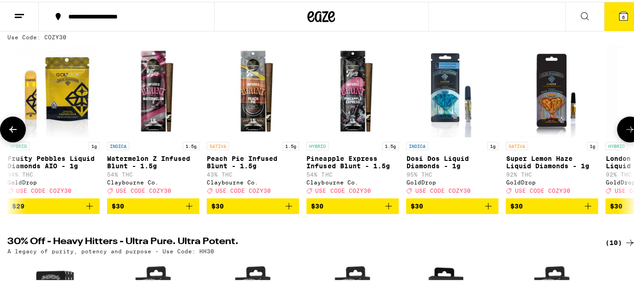
scroll to position [0, 7784]
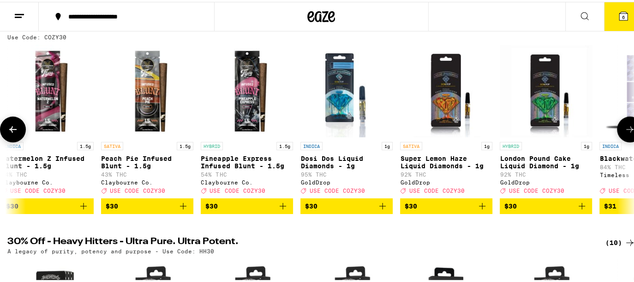
click at [625, 133] on icon at bounding box center [630, 127] width 11 height 11
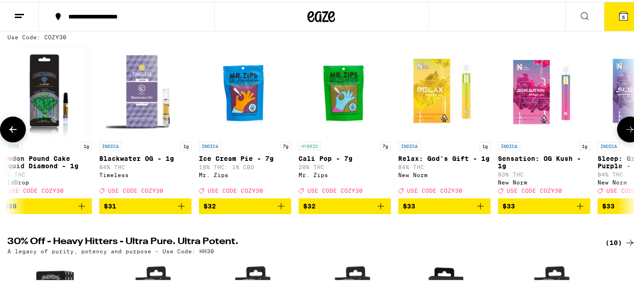
scroll to position [0, 8303]
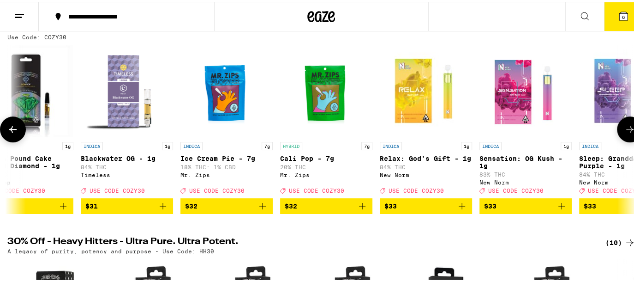
click at [625, 133] on icon at bounding box center [630, 127] width 11 height 11
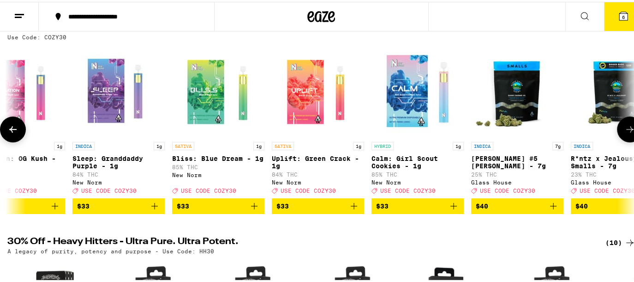
scroll to position [0, 8822]
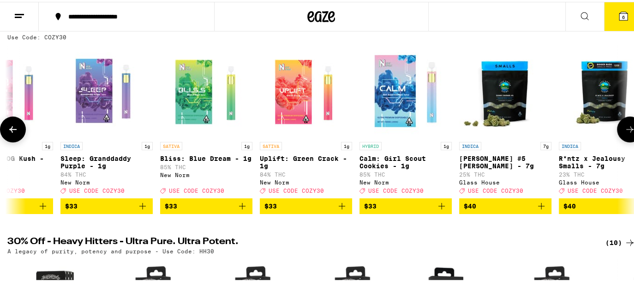
click at [625, 133] on icon at bounding box center [630, 127] width 11 height 11
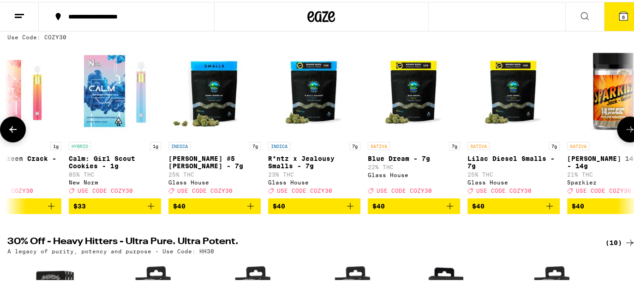
scroll to position [0, 9340]
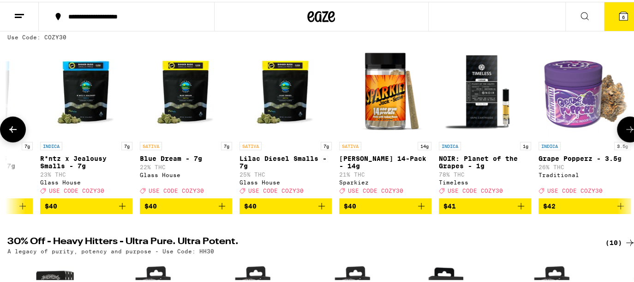
click at [625, 133] on icon at bounding box center [630, 127] width 11 height 11
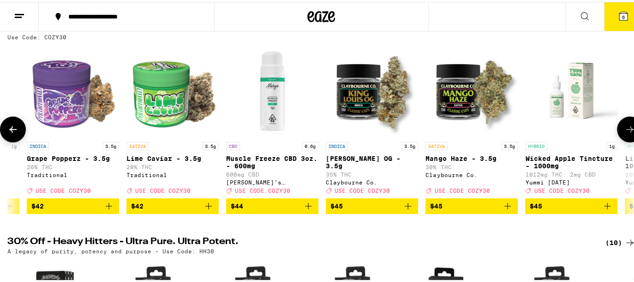
scroll to position [0, 9859]
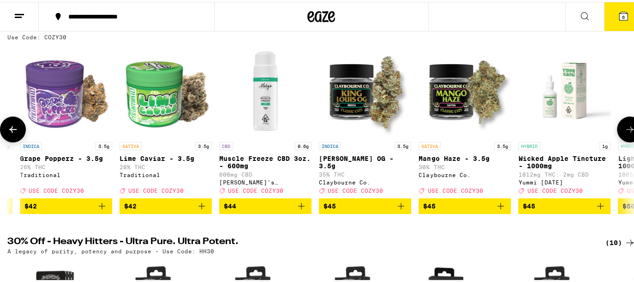
click at [626, 128] on icon at bounding box center [630, 127] width 11 height 11
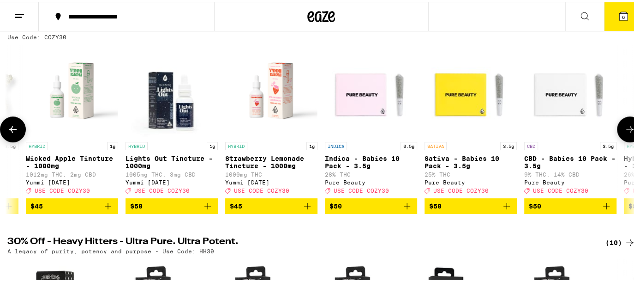
scroll to position [0, 10378]
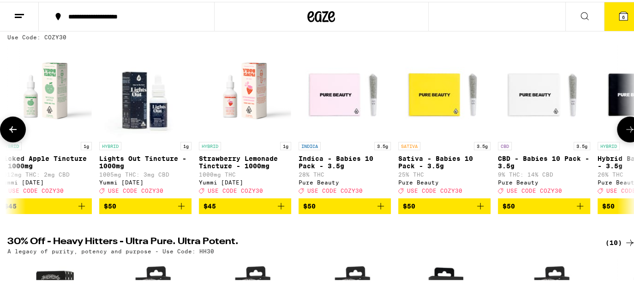
click at [626, 128] on icon at bounding box center [630, 127] width 11 height 11
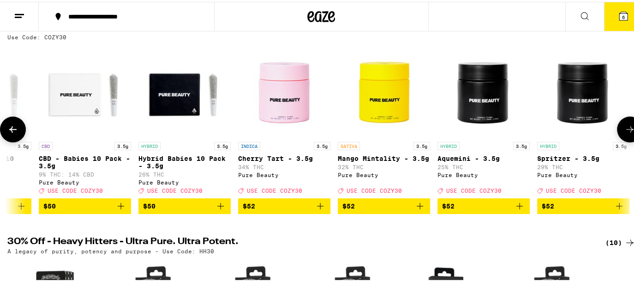
scroll to position [0, 10897]
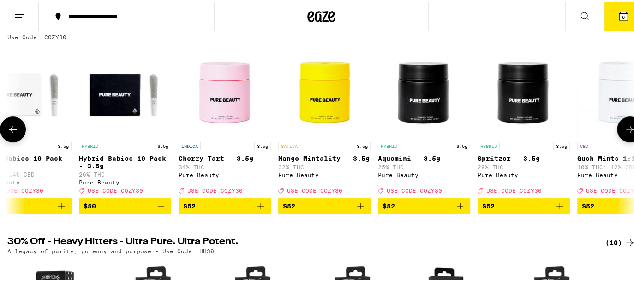
click at [626, 128] on icon at bounding box center [630, 127] width 11 height 11
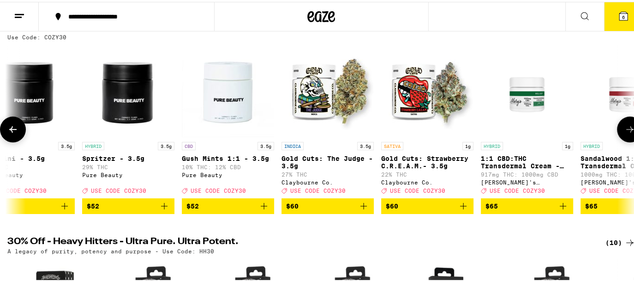
scroll to position [0, 11416]
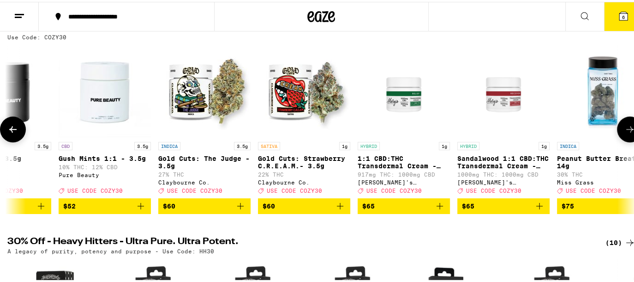
click at [626, 128] on icon at bounding box center [630, 127] width 11 height 11
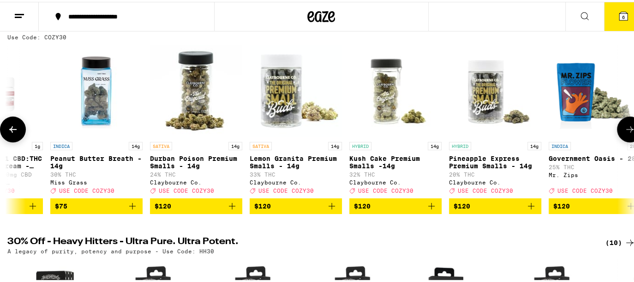
scroll to position [0, 11935]
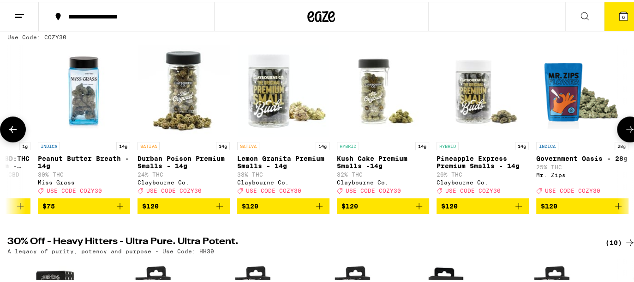
click at [626, 128] on icon at bounding box center [630, 127] width 11 height 11
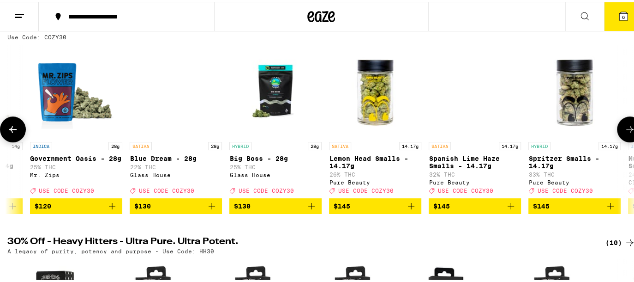
scroll to position [0, 12454]
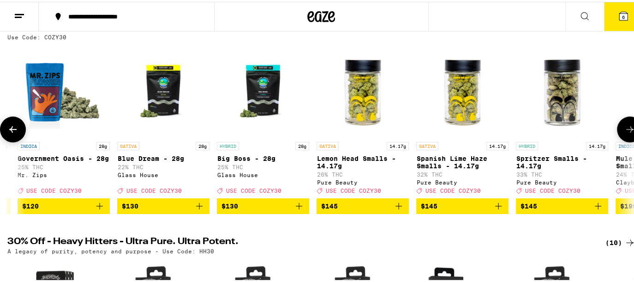
click at [626, 128] on icon at bounding box center [630, 127] width 11 height 11
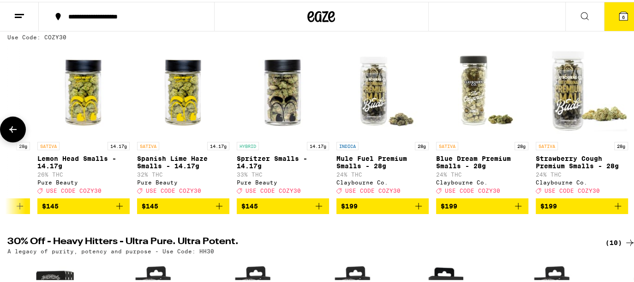
scroll to position [0, 12741]
click at [626, 128] on div at bounding box center [630, 127] width 26 height 26
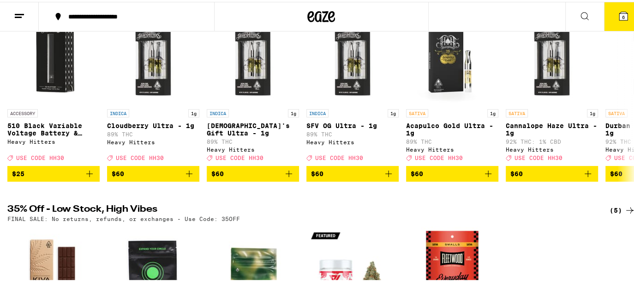
scroll to position [600, 0]
